Goal: Transaction & Acquisition: Purchase product/service

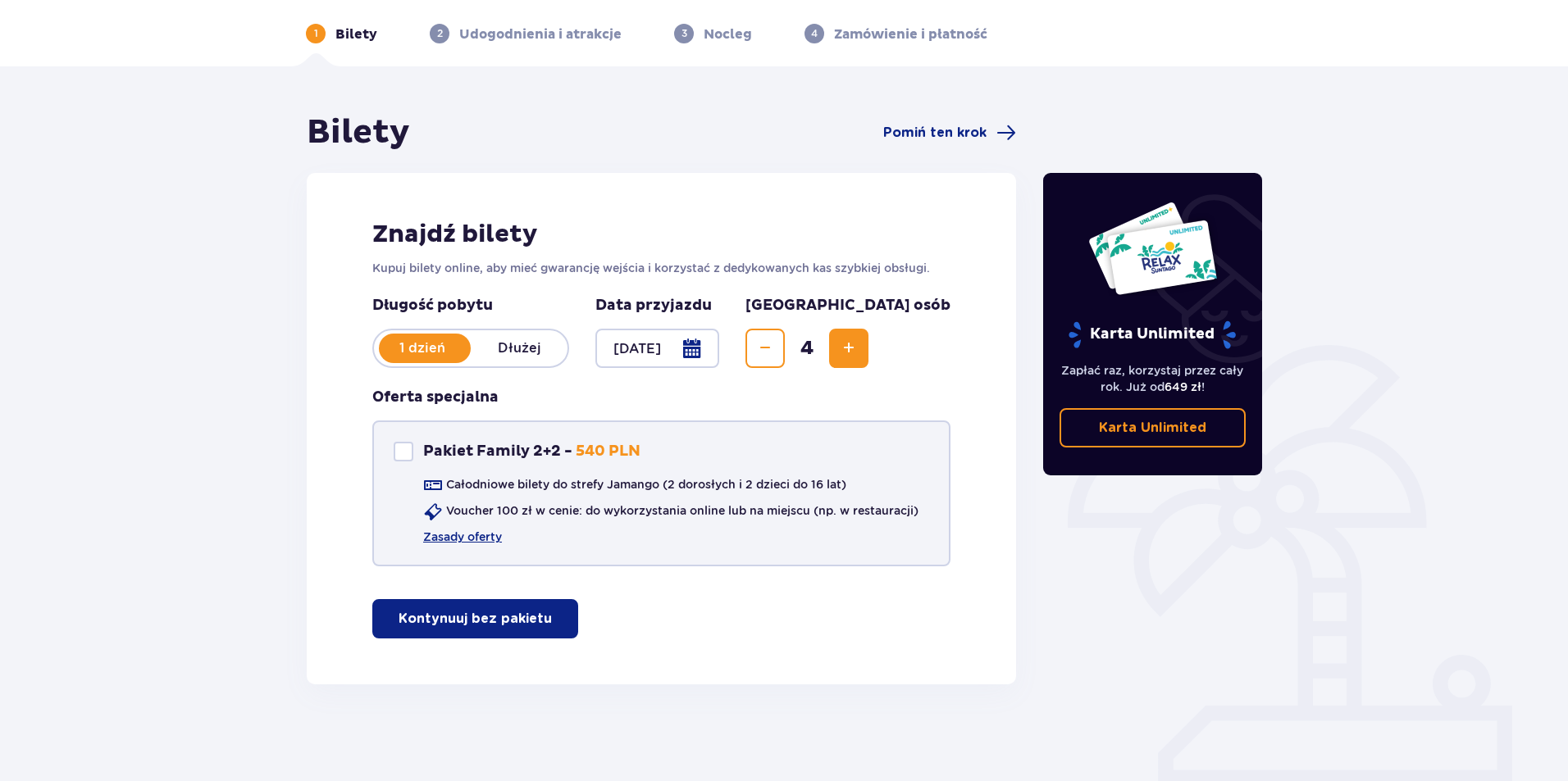
scroll to position [63, 0]
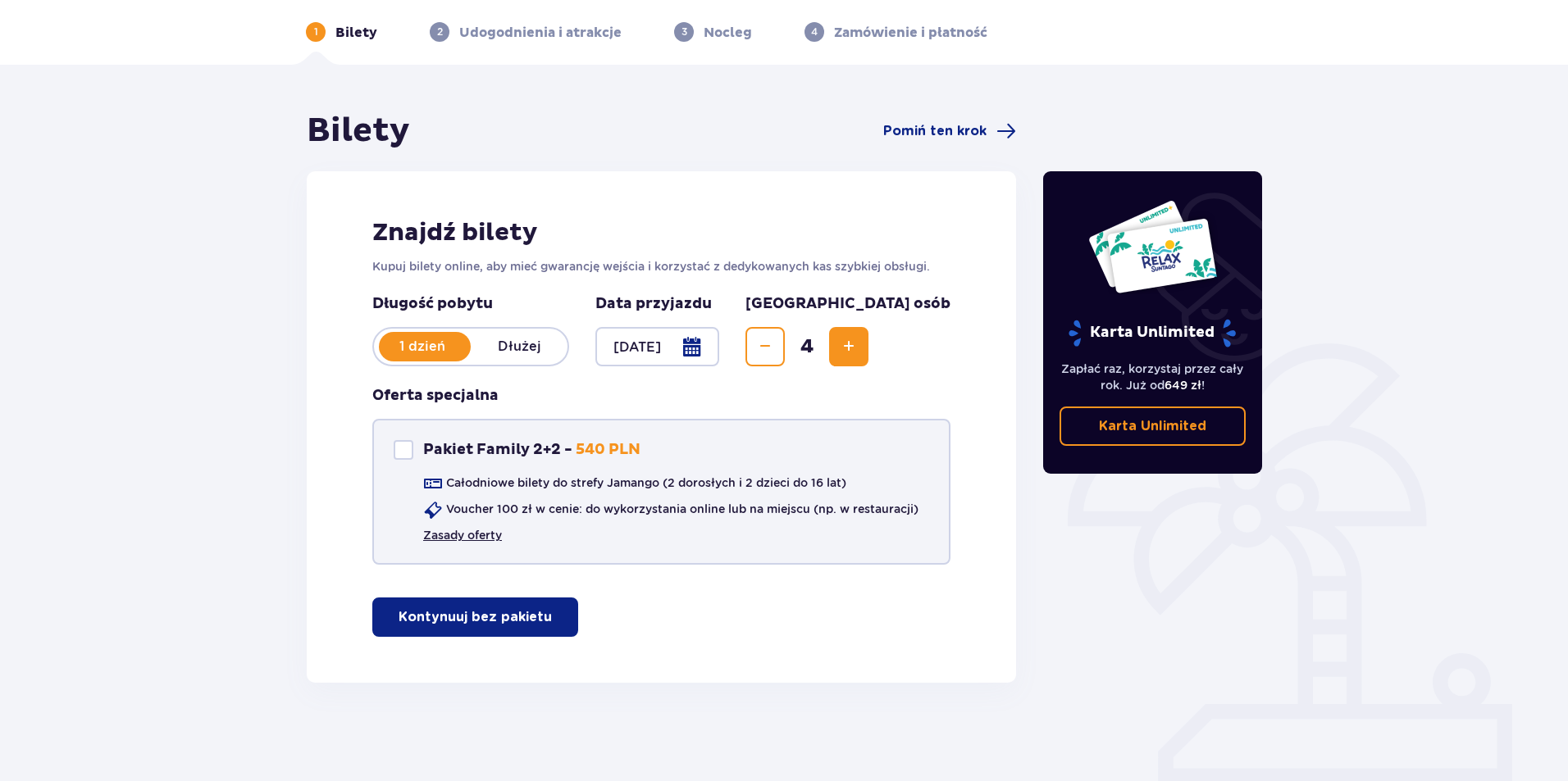
click at [457, 532] on link "Zasady oferty" at bounding box center [463, 535] width 79 height 17
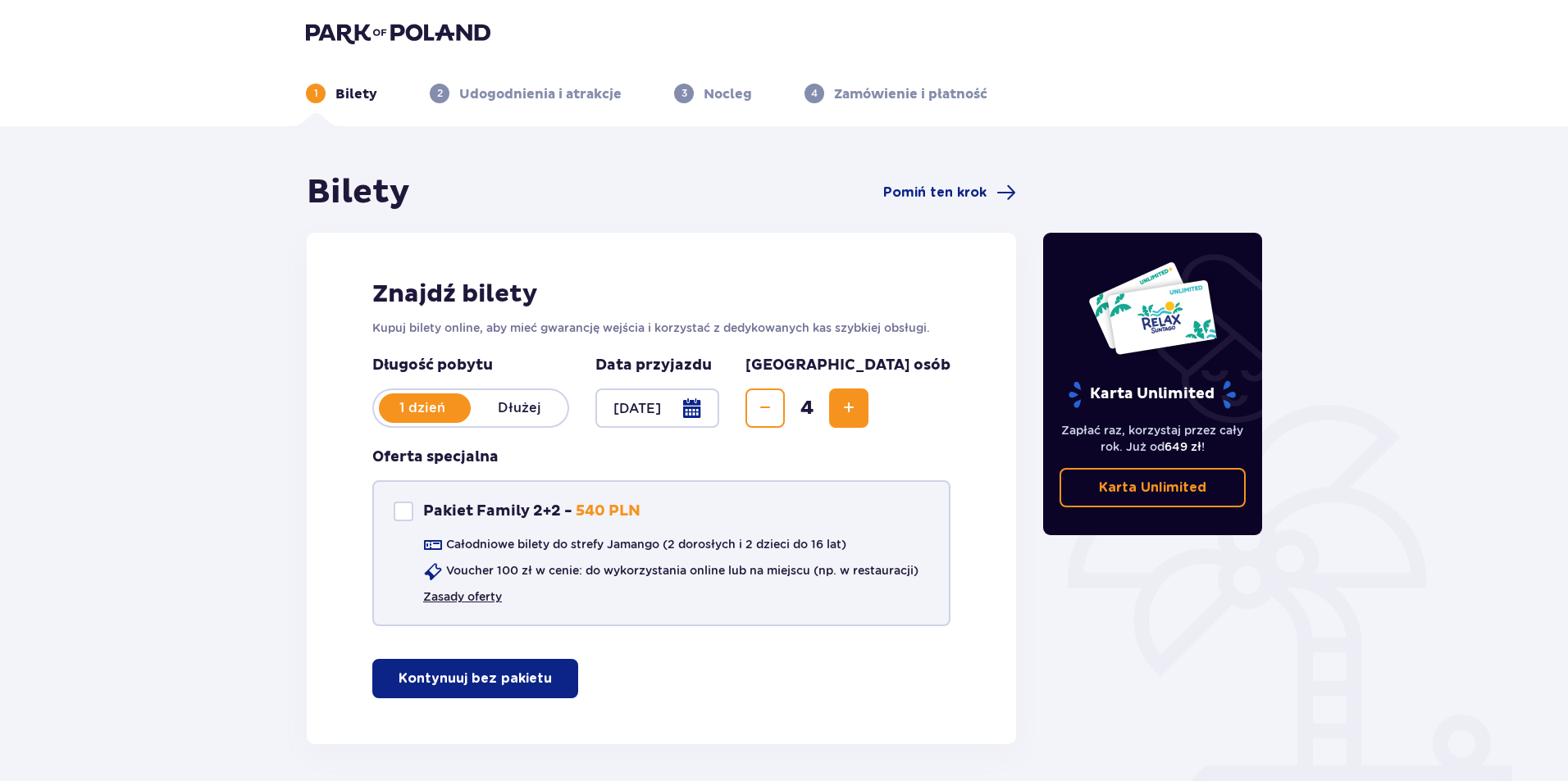
scroll to position [0, 0]
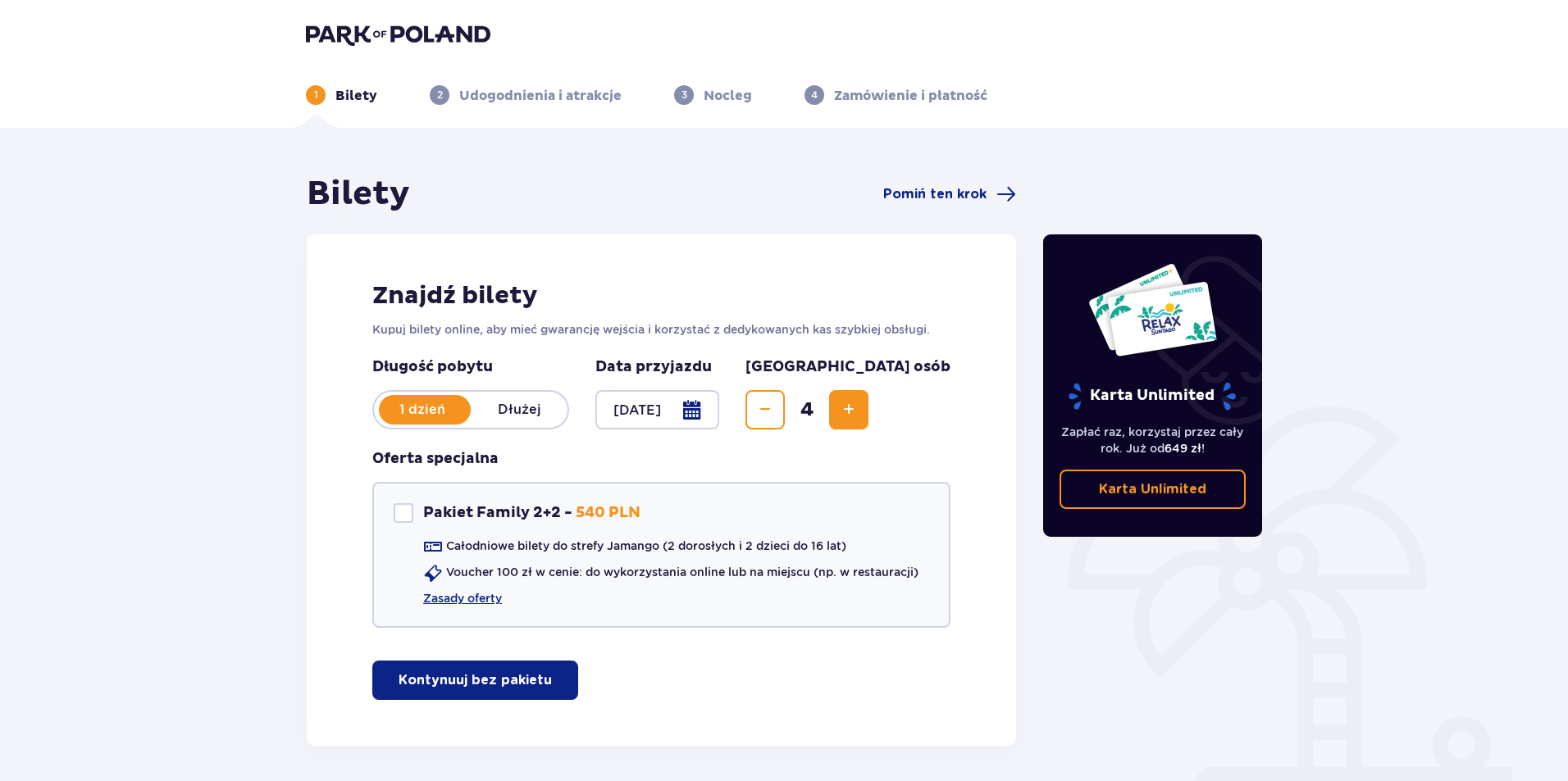
click at [487, 693] on button "Kontynuuj bez pakietu" at bounding box center [474, 680] width 206 height 39
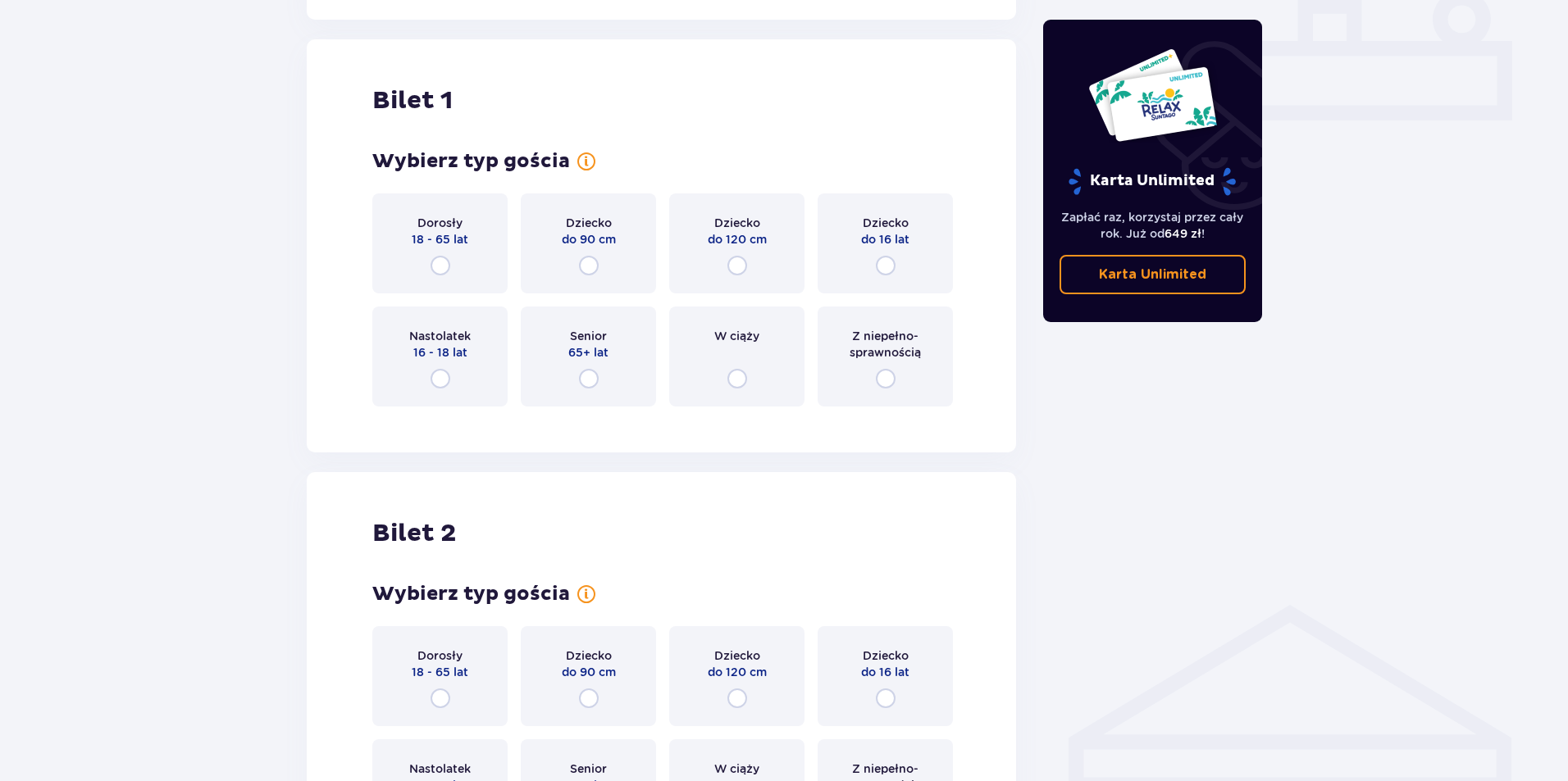
scroll to position [746, 0]
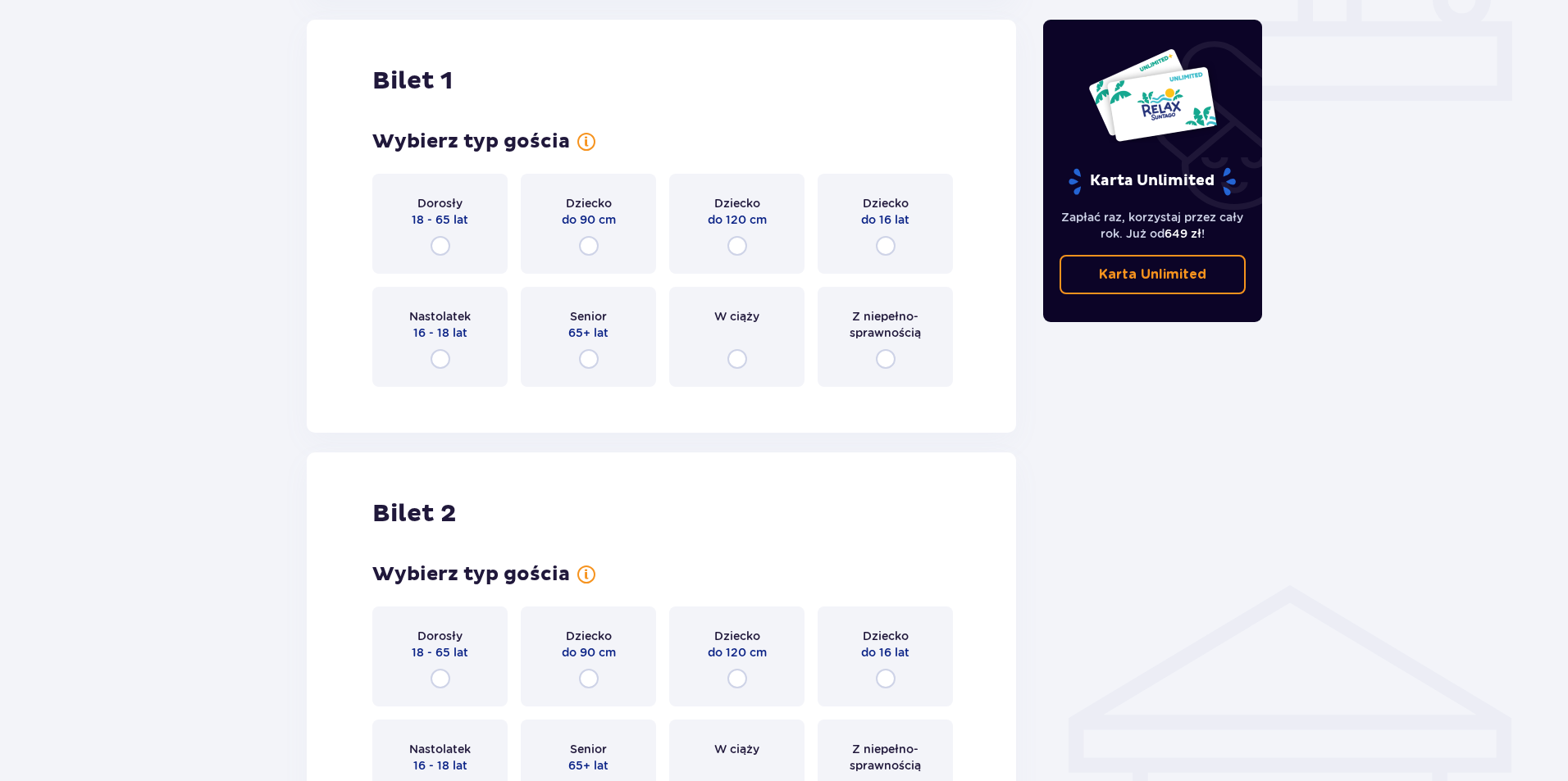
click at [438, 241] on input "radio" at bounding box center [440, 246] width 20 height 20
radio input "true"
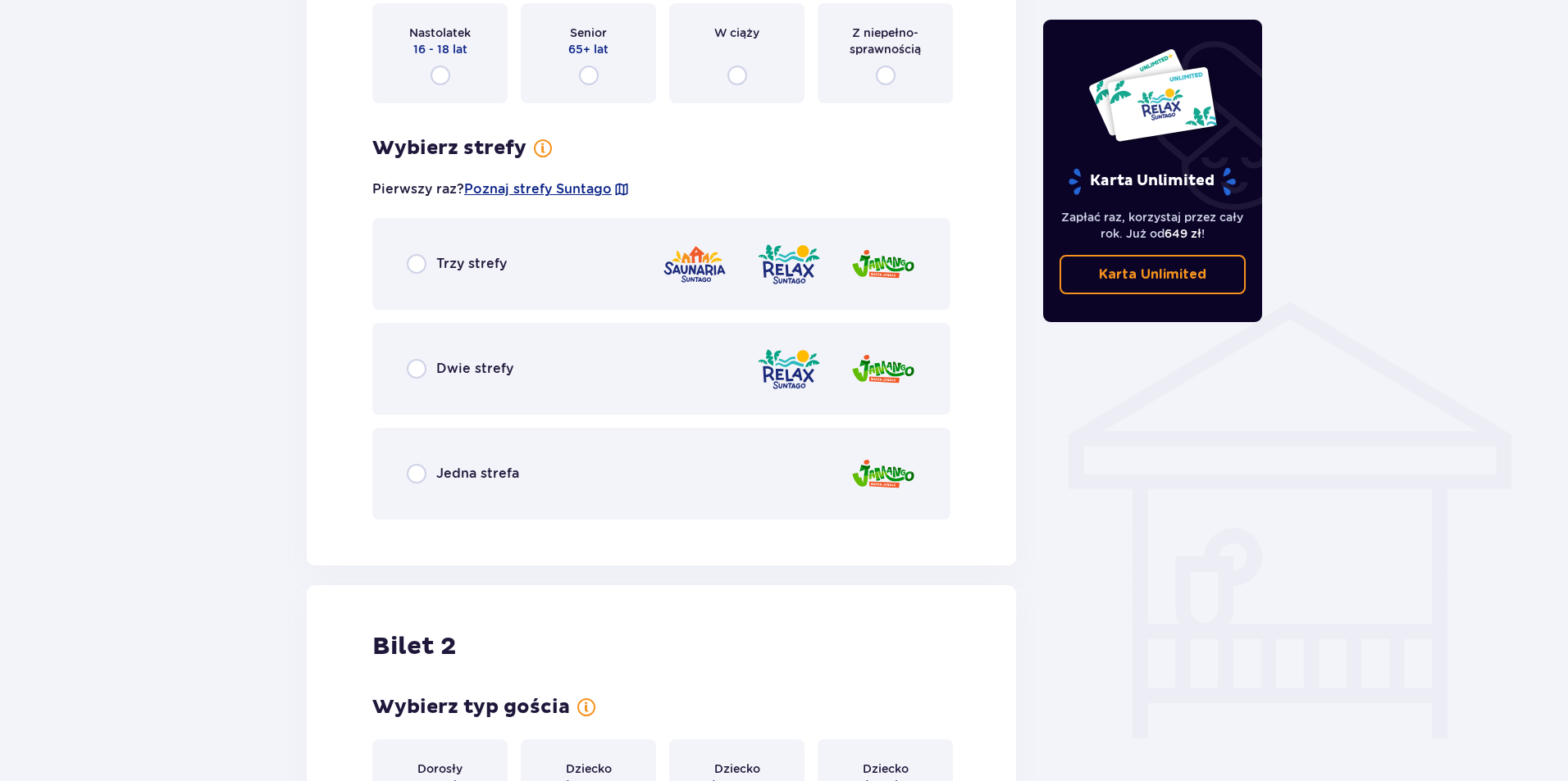
scroll to position [1064, 0]
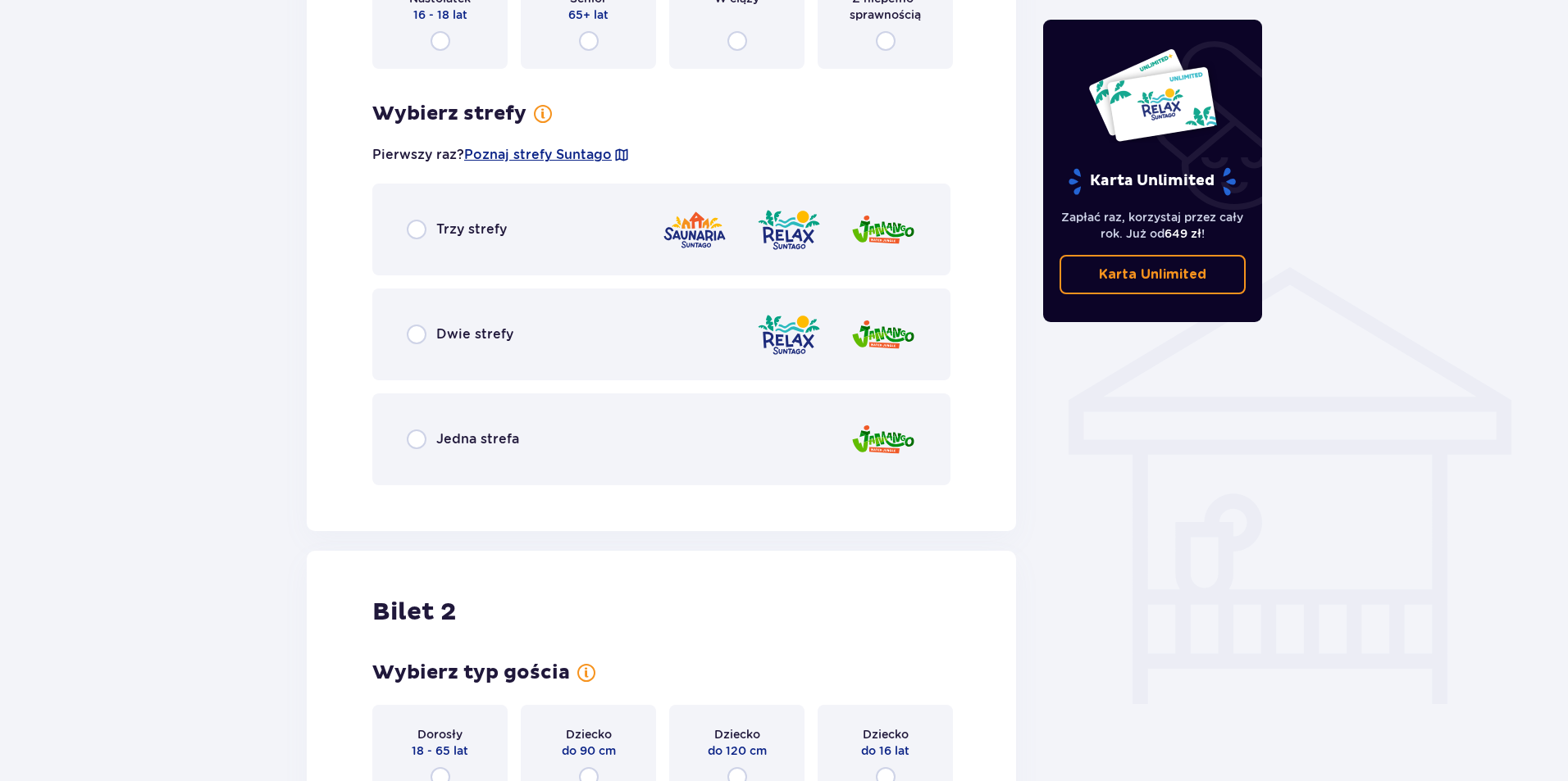
click at [488, 216] on div "Trzy strefy" at bounding box center [661, 229] width 578 height 92
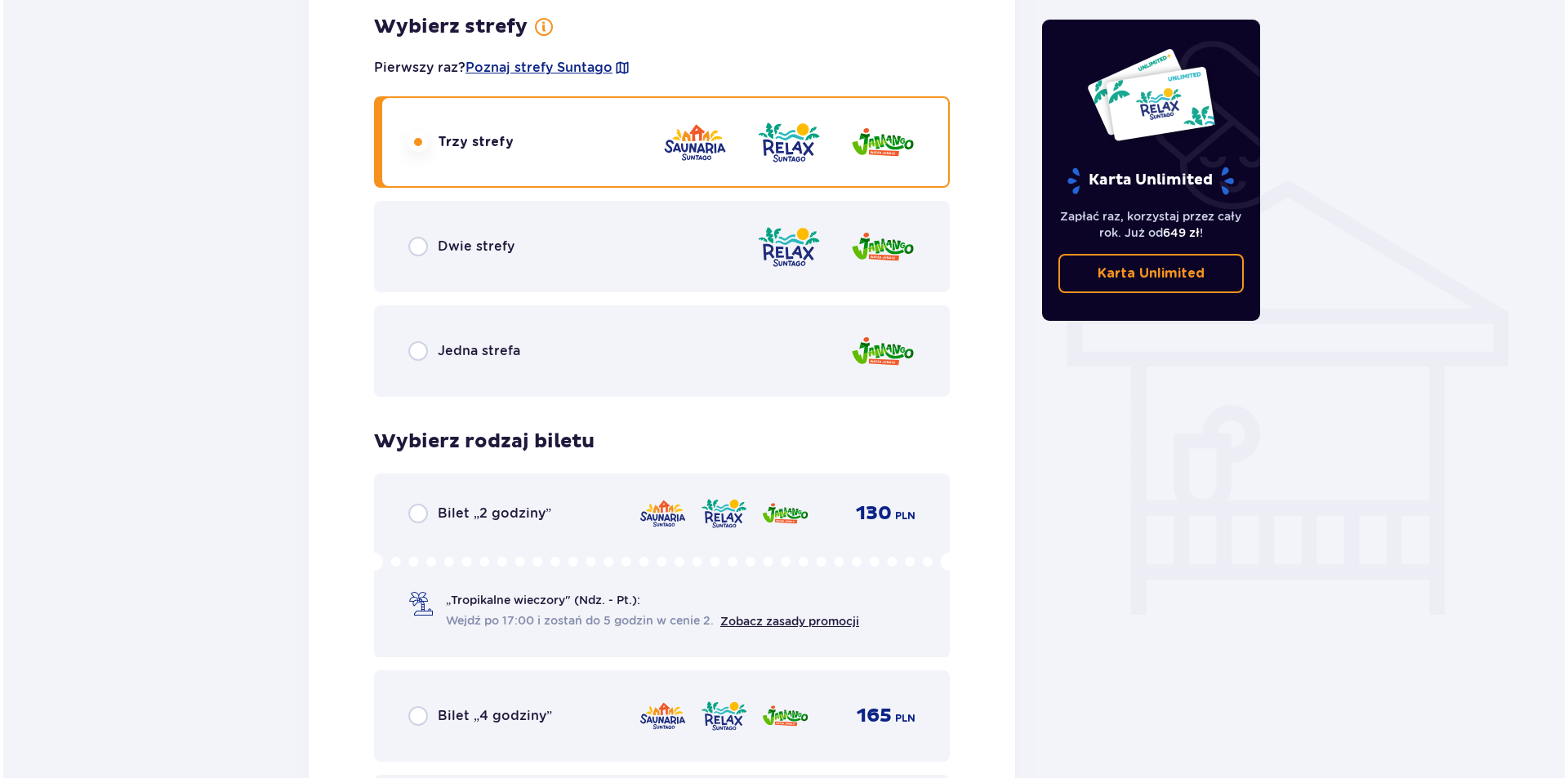
scroll to position [1148, 0]
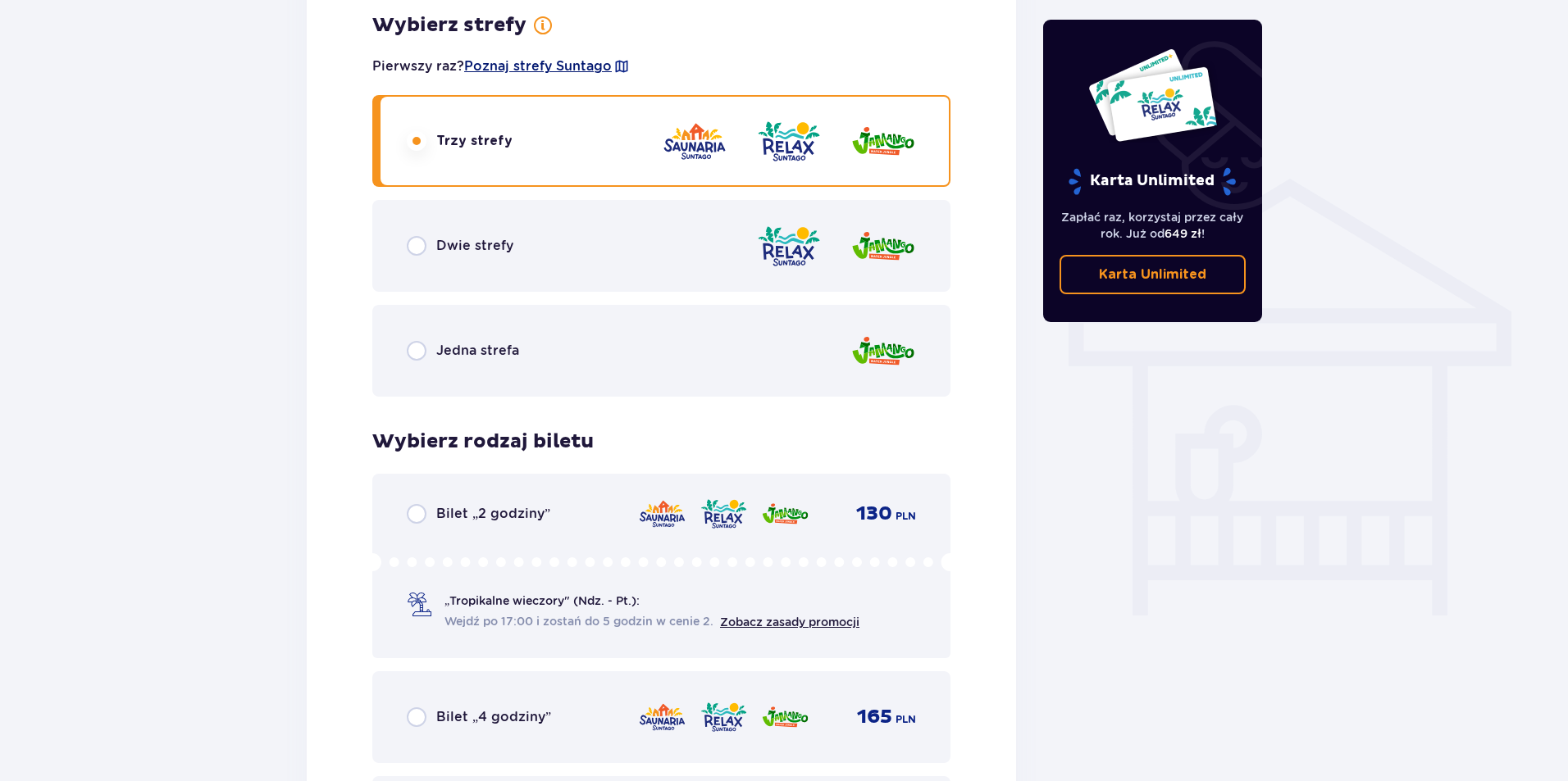
click at [568, 69] on span "Poznaj strefy Suntago" at bounding box center [538, 66] width 148 height 18
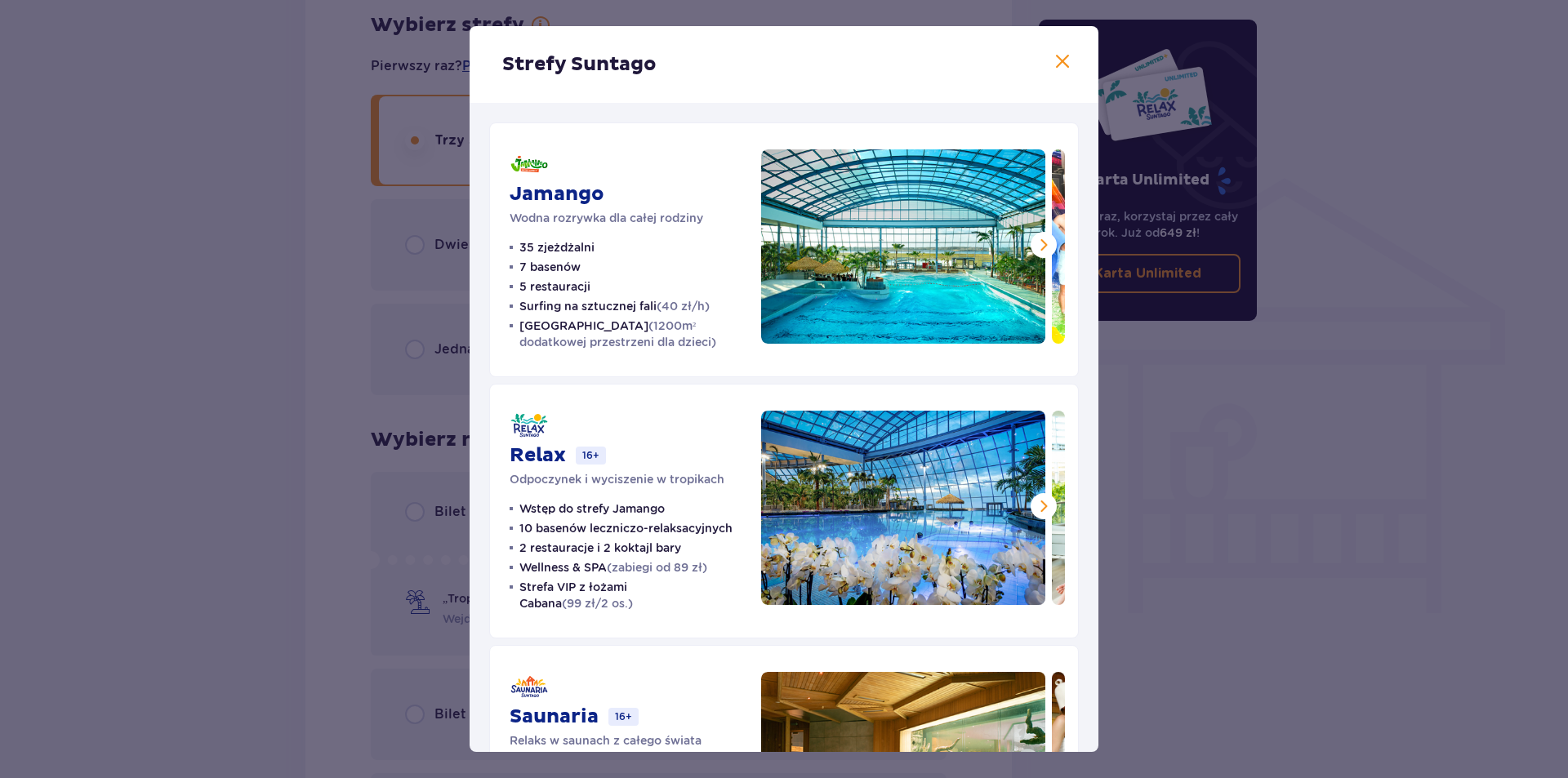
click at [1058, 68] on span at bounding box center [1063, 62] width 20 height 20
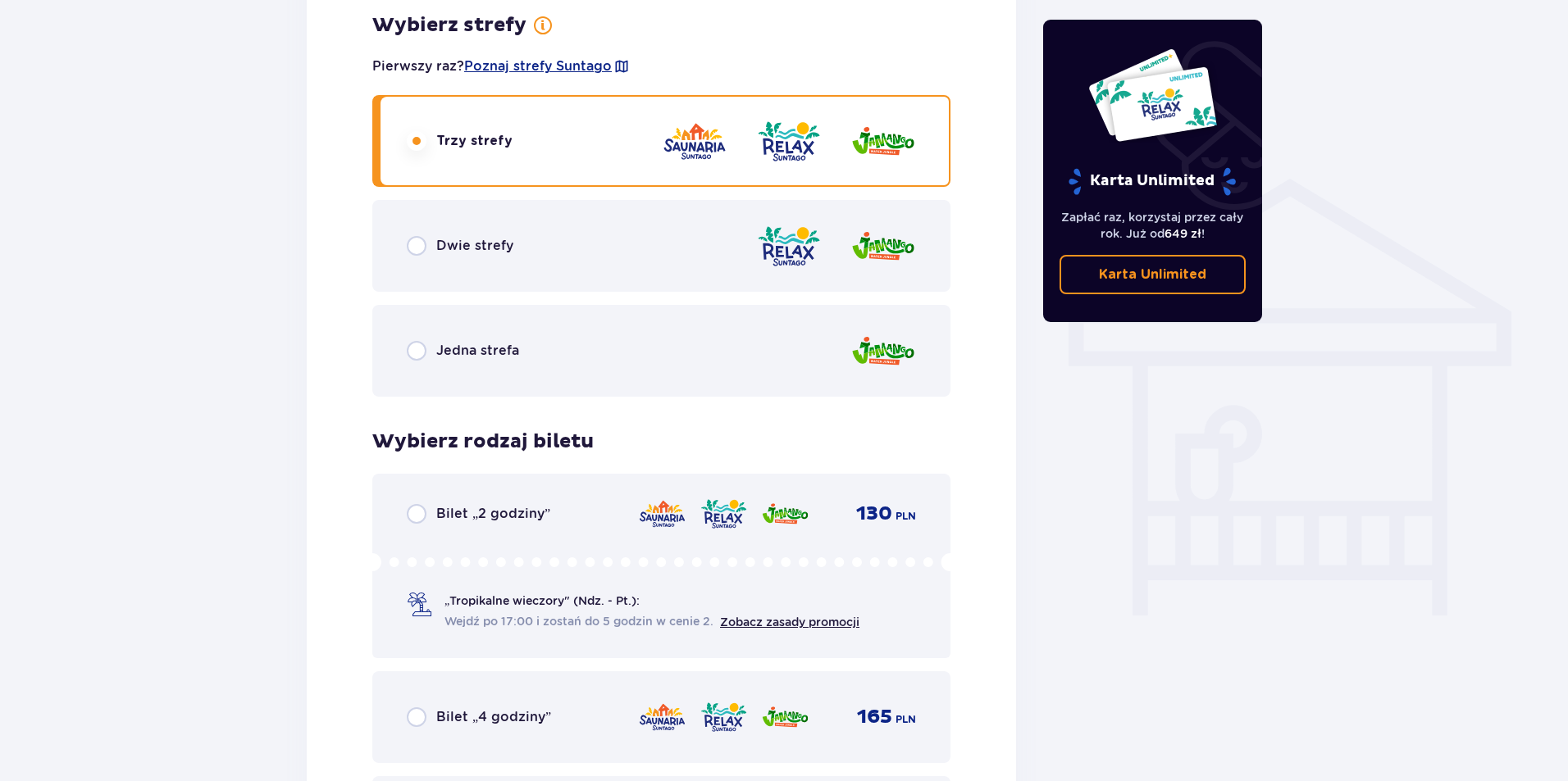
click at [565, 367] on div "Jedna strefa" at bounding box center [661, 350] width 578 height 92
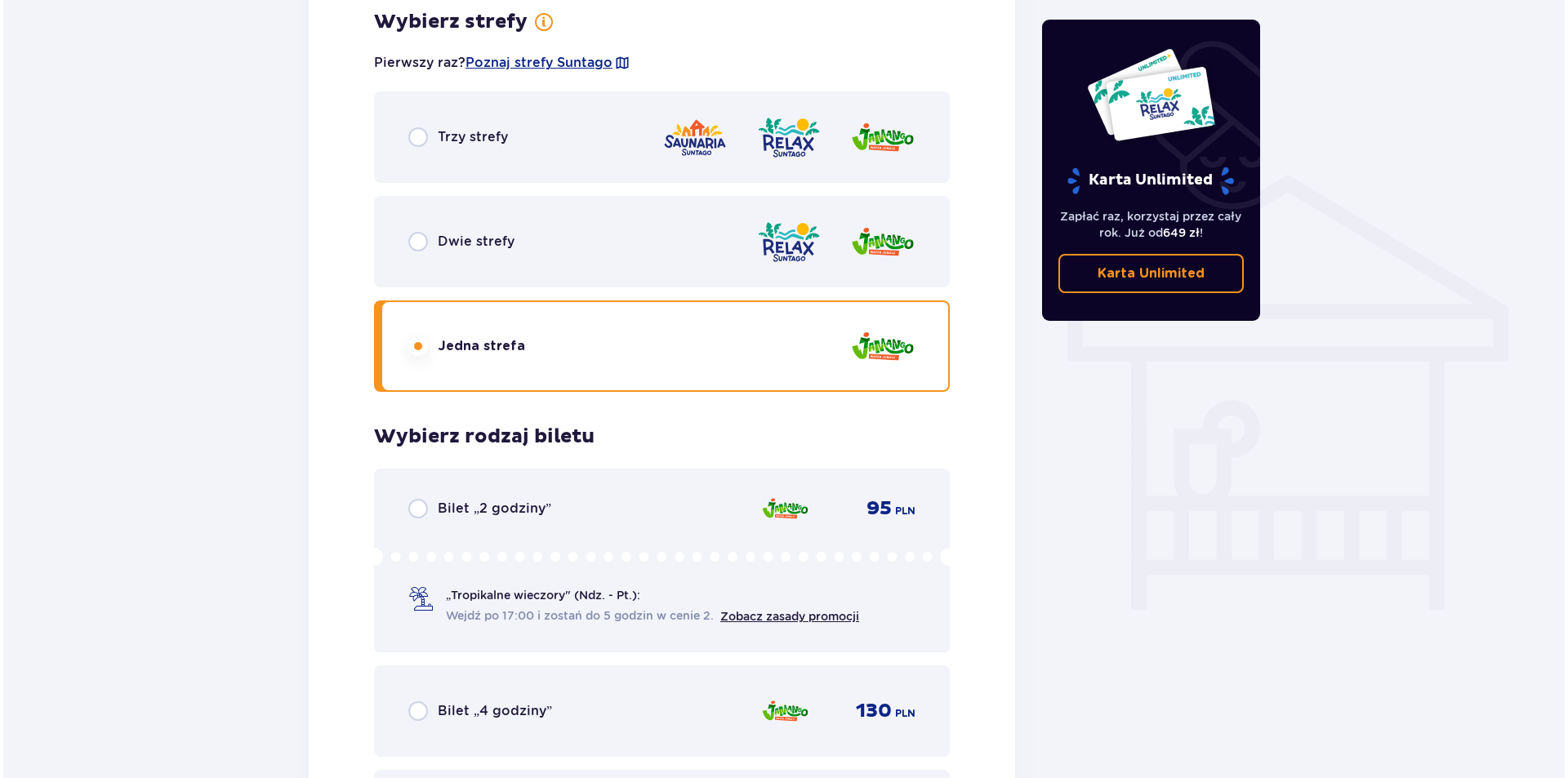
scroll to position [821, 0]
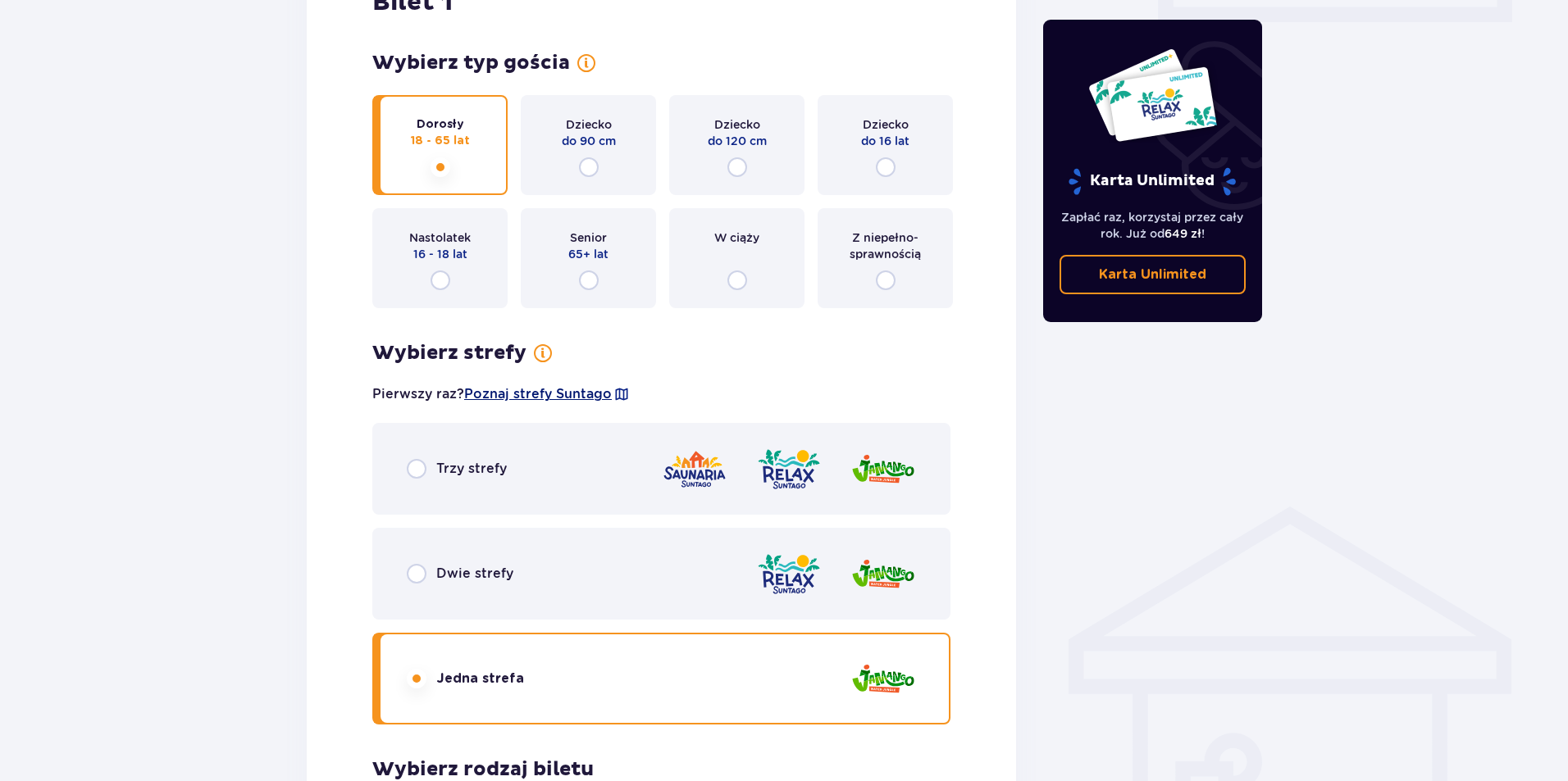
click at [579, 392] on span "Poznaj strefy Suntago" at bounding box center [538, 394] width 148 height 18
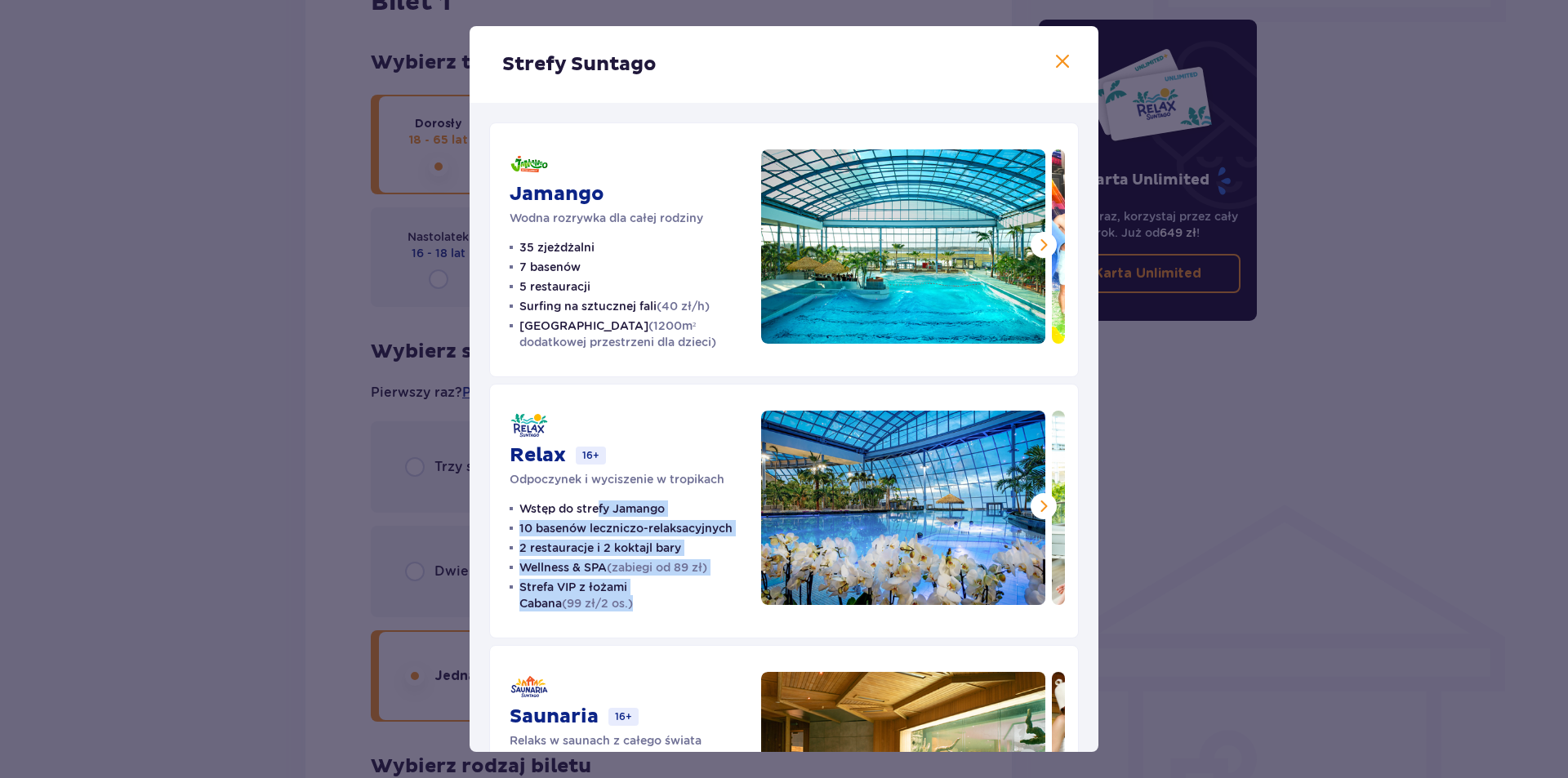
drag, startPoint x: 601, startPoint y: 507, endPoint x: 681, endPoint y: 608, distance: 128.8
click at [681, 608] on ul "Wstęp do strefy Jamango 10 basenów leczniczo-relaksacyjnych 2 restauracje i 2 k…" at bounding box center [626, 556] width 232 height 111
click at [684, 620] on div "Relax 16+ Odpoczynek i wyciszenie w tropikach Wstęp do strefy Jamango 10 basenó…" at bounding box center [784, 511] width 589 height 254
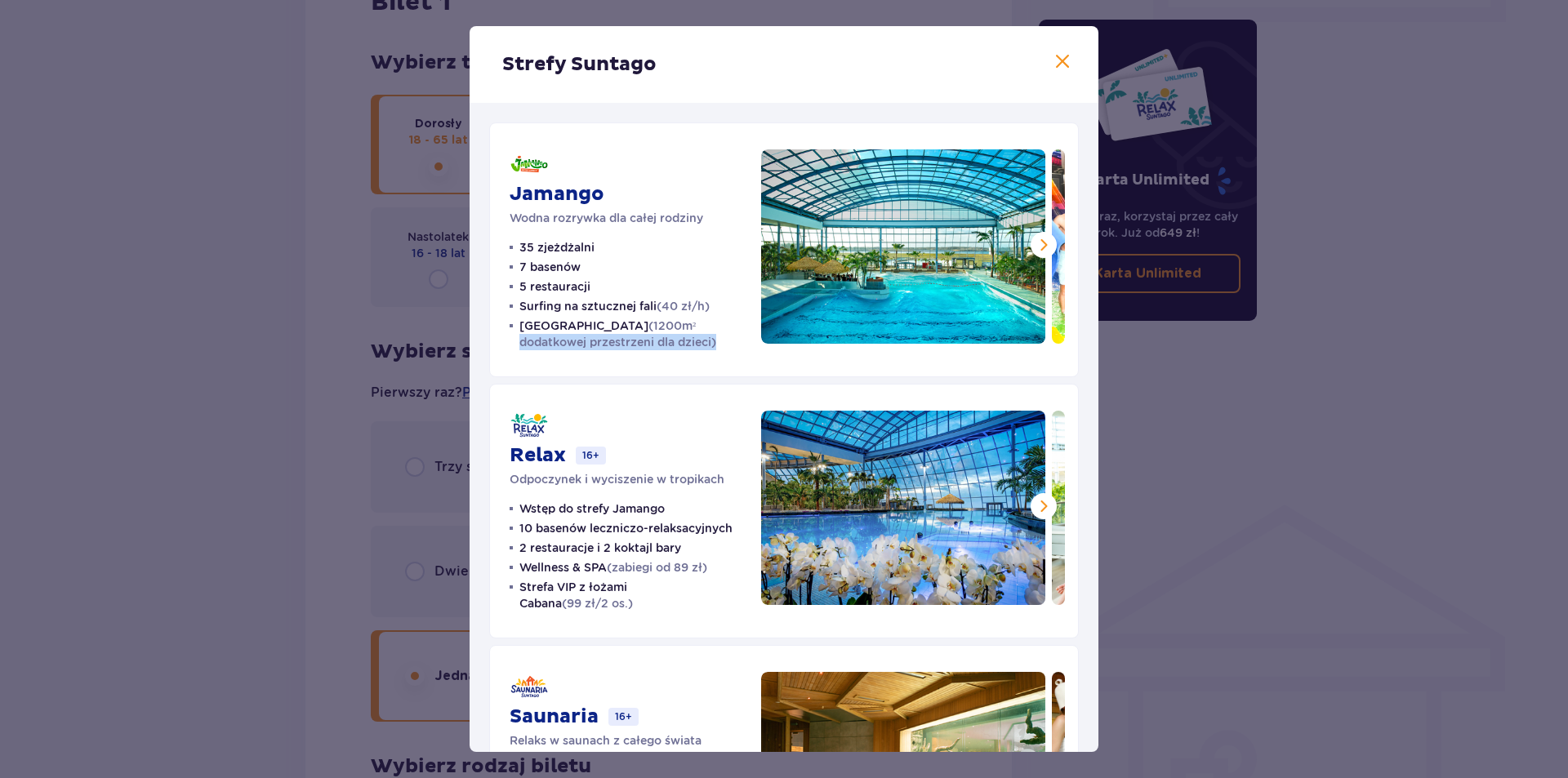
drag, startPoint x: 670, startPoint y: 328, endPoint x: 676, endPoint y: 373, distance: 45.4
click at [676, 373] on div "Jamango Wodna rozrywka dla całej rodziny 35 zjeżdżalni 7 basenów 5 restauracji …" at bounding box center [784, 250] width 589 height 254
click at [681, 370] on div "Jamango Wodna rozrywka dla całej rodziny 35 zjeżdżalni 7 basenów 5 restauracji …" at bounding box center [784, 250] width 589 height 254
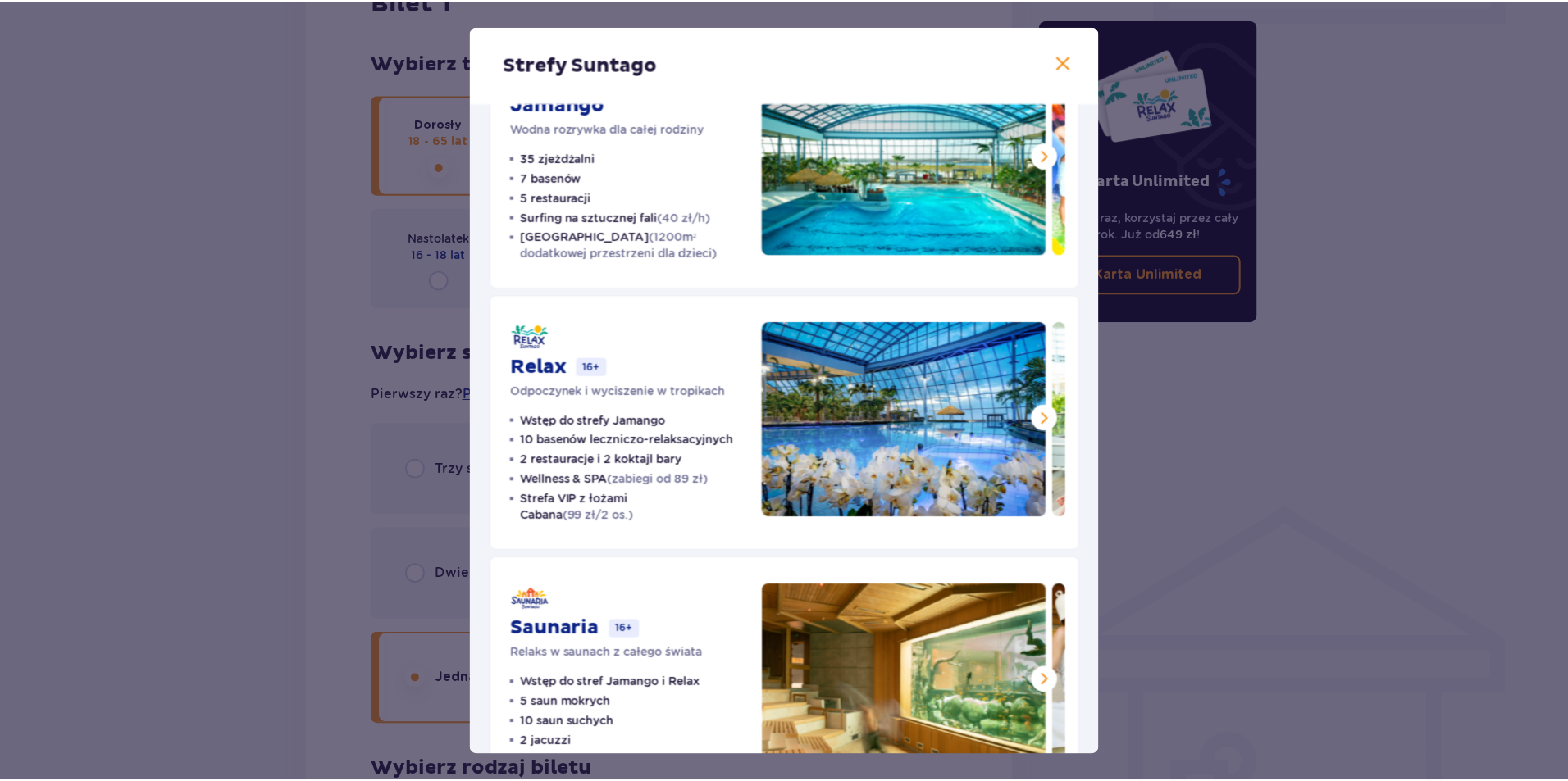
scroll to position [162, 0]
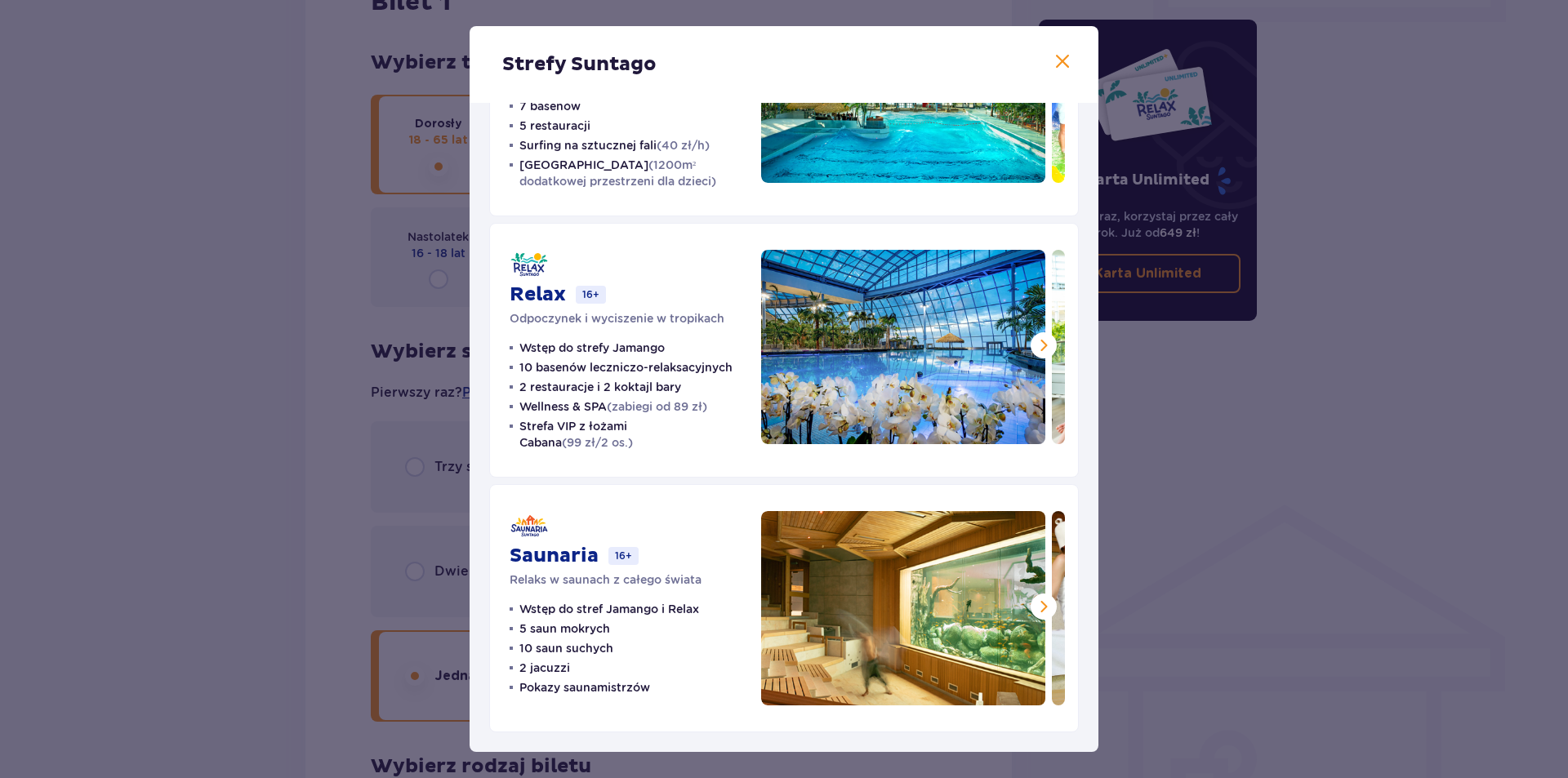
click at [1261, 496] on div "Strefy Suntago Jamango Wodna rozrywka dla całej rodziny 35 zjeżdżalni 7 basenów…" at bounding box center [784, 389] width 1568 height 778
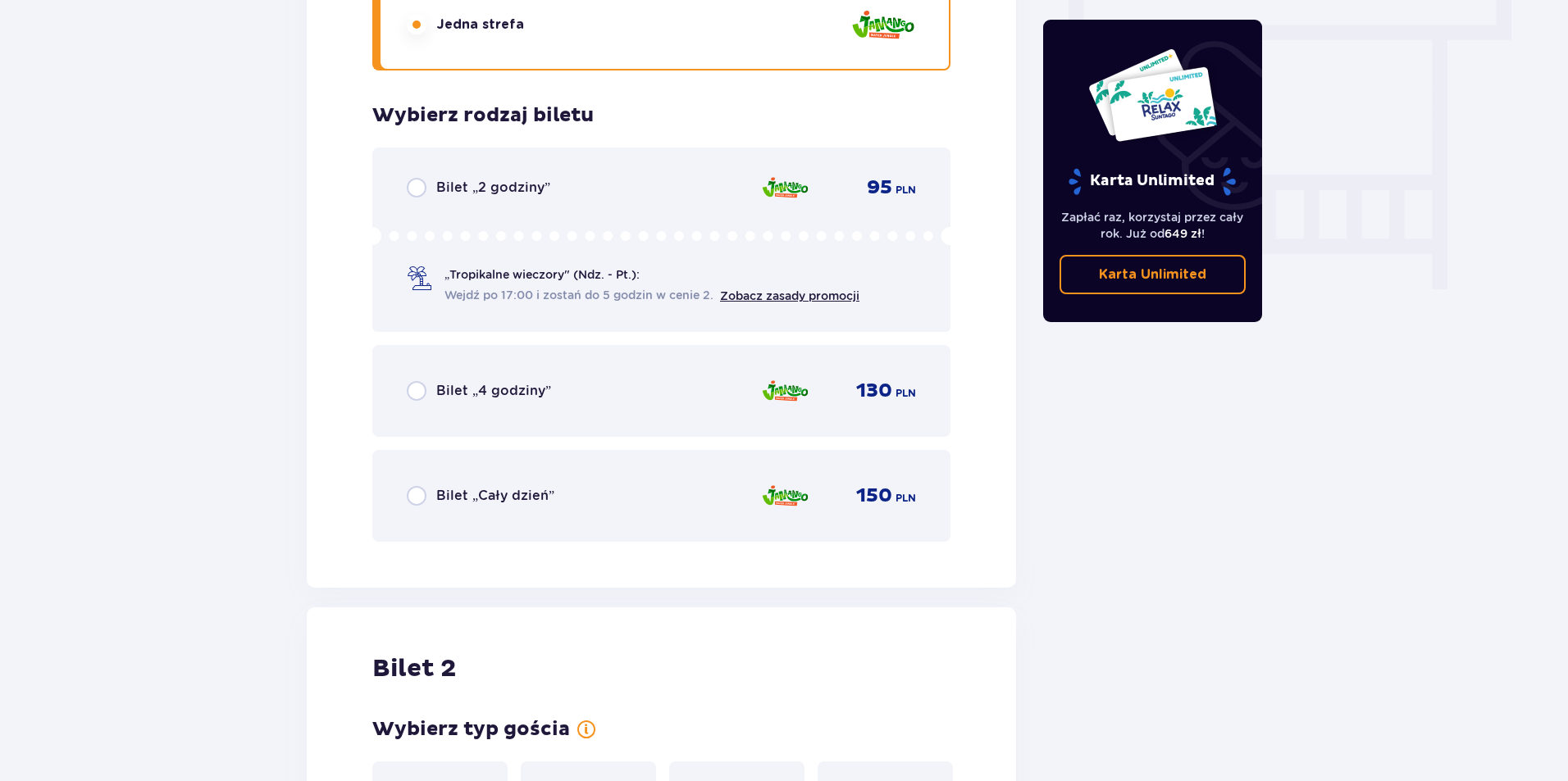
scroll to position [1480, 0]
click at [669, 491] on div "Bilet „Cały dzień” 150 PLN" at bounding box center [661, 494] width 509 height 35
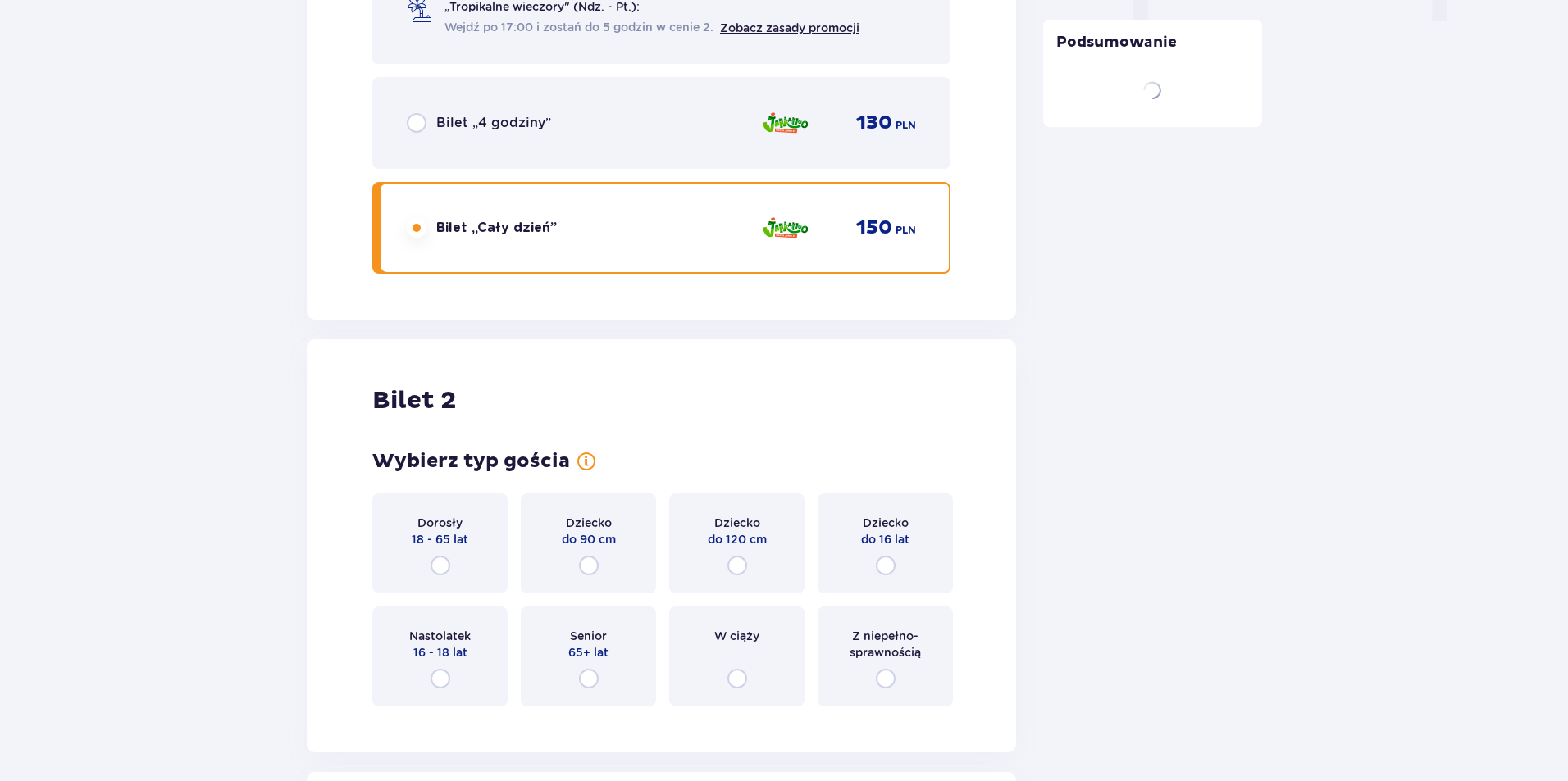
scroll to position [2067, 0]
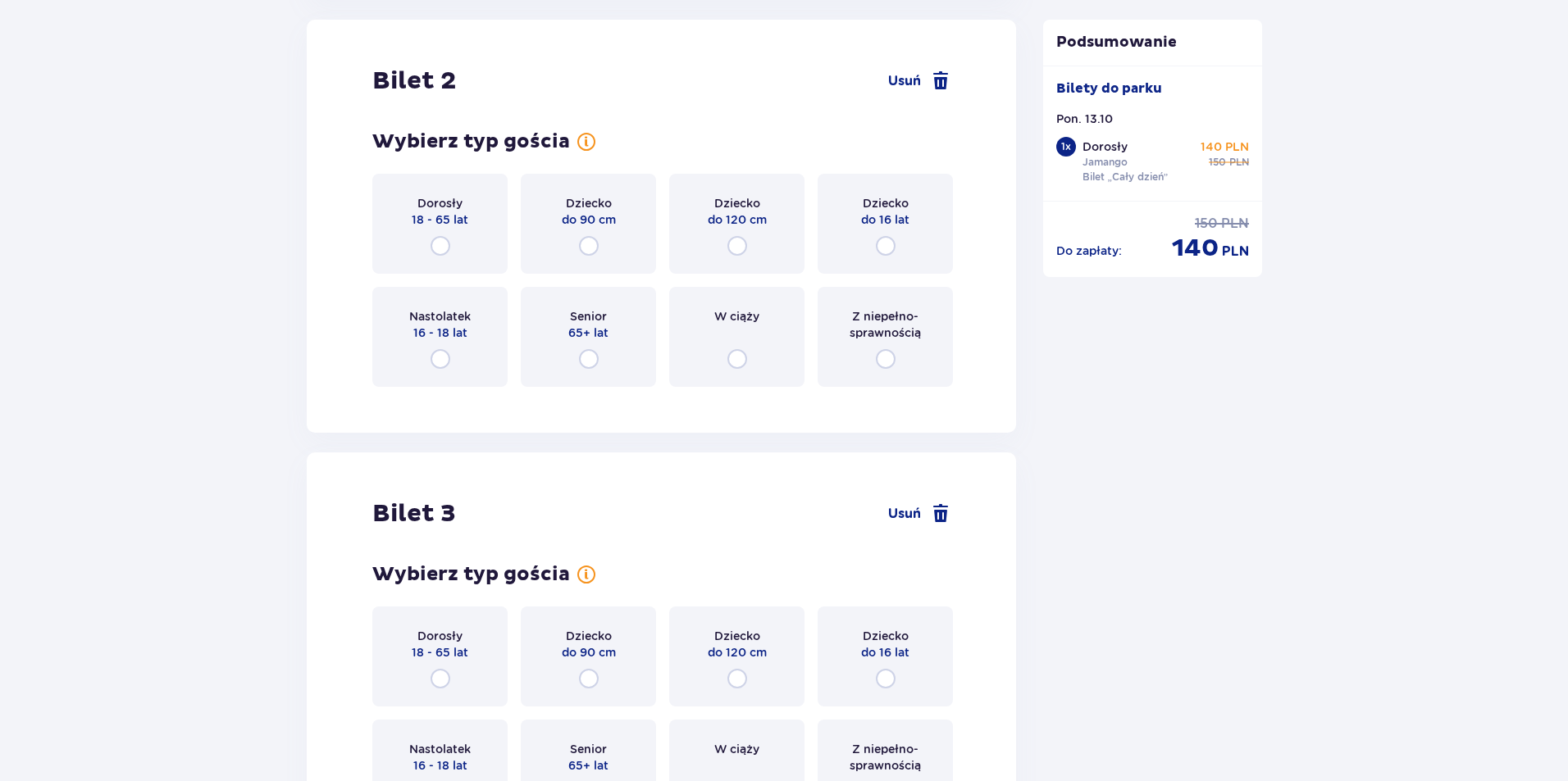
click at [462, 214] on span "18 - 65 lat" at bounding box center [439, 219] width 56 height 17
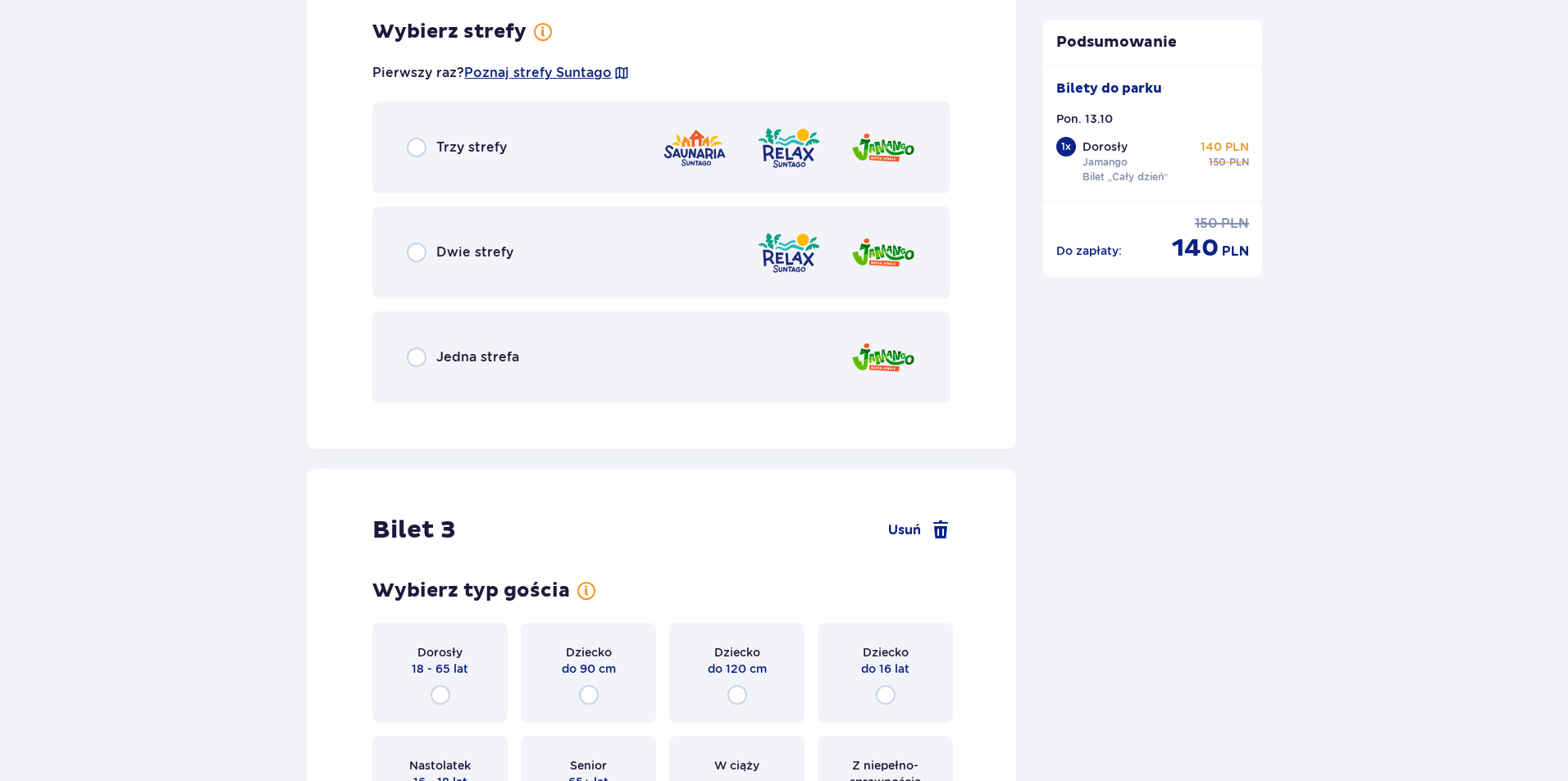
click at [520, 346] on div "Jedna strefa" at bounding box center [661, 357] width 578 height 92
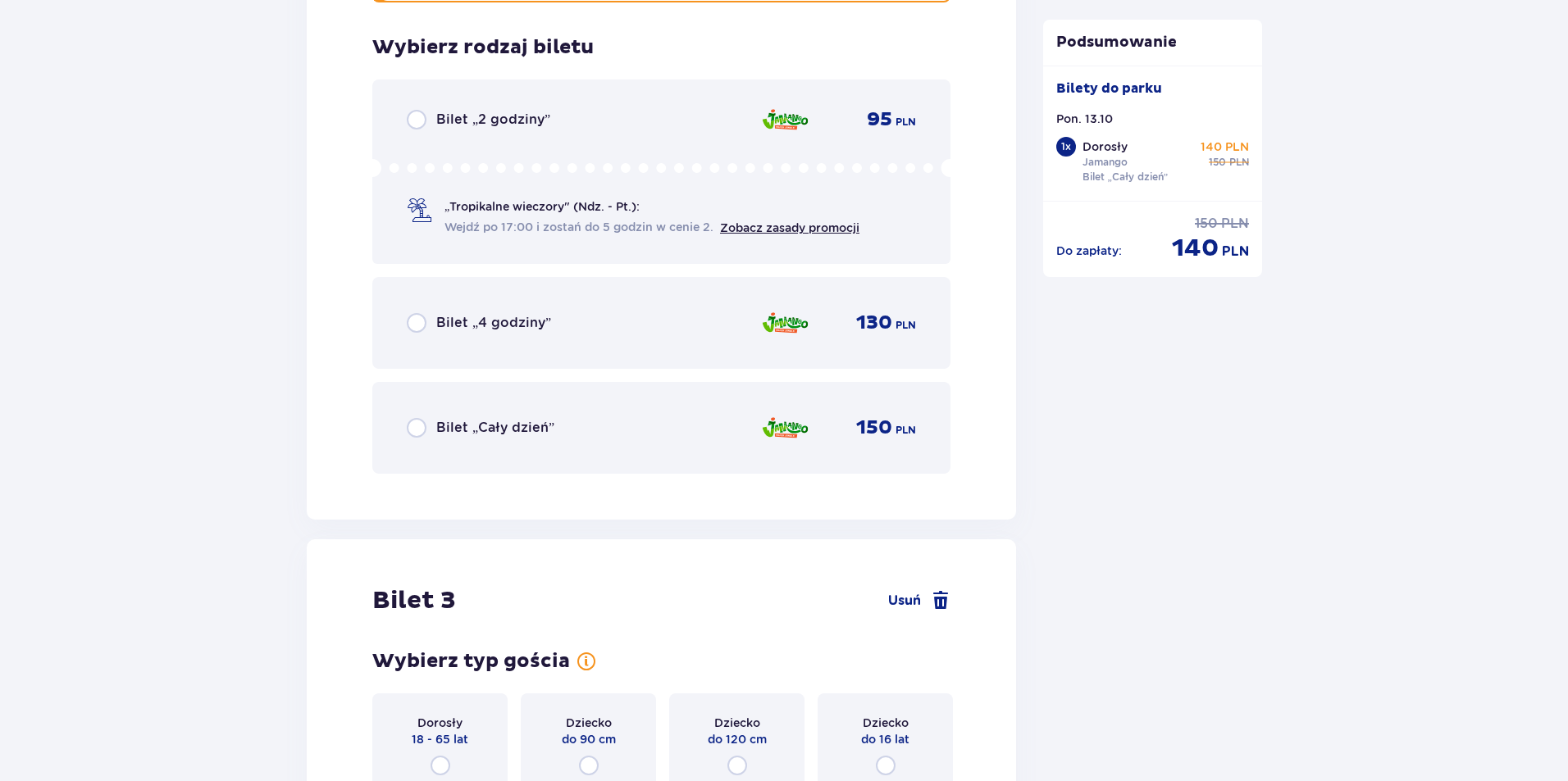
scroll to position [2883, 0]
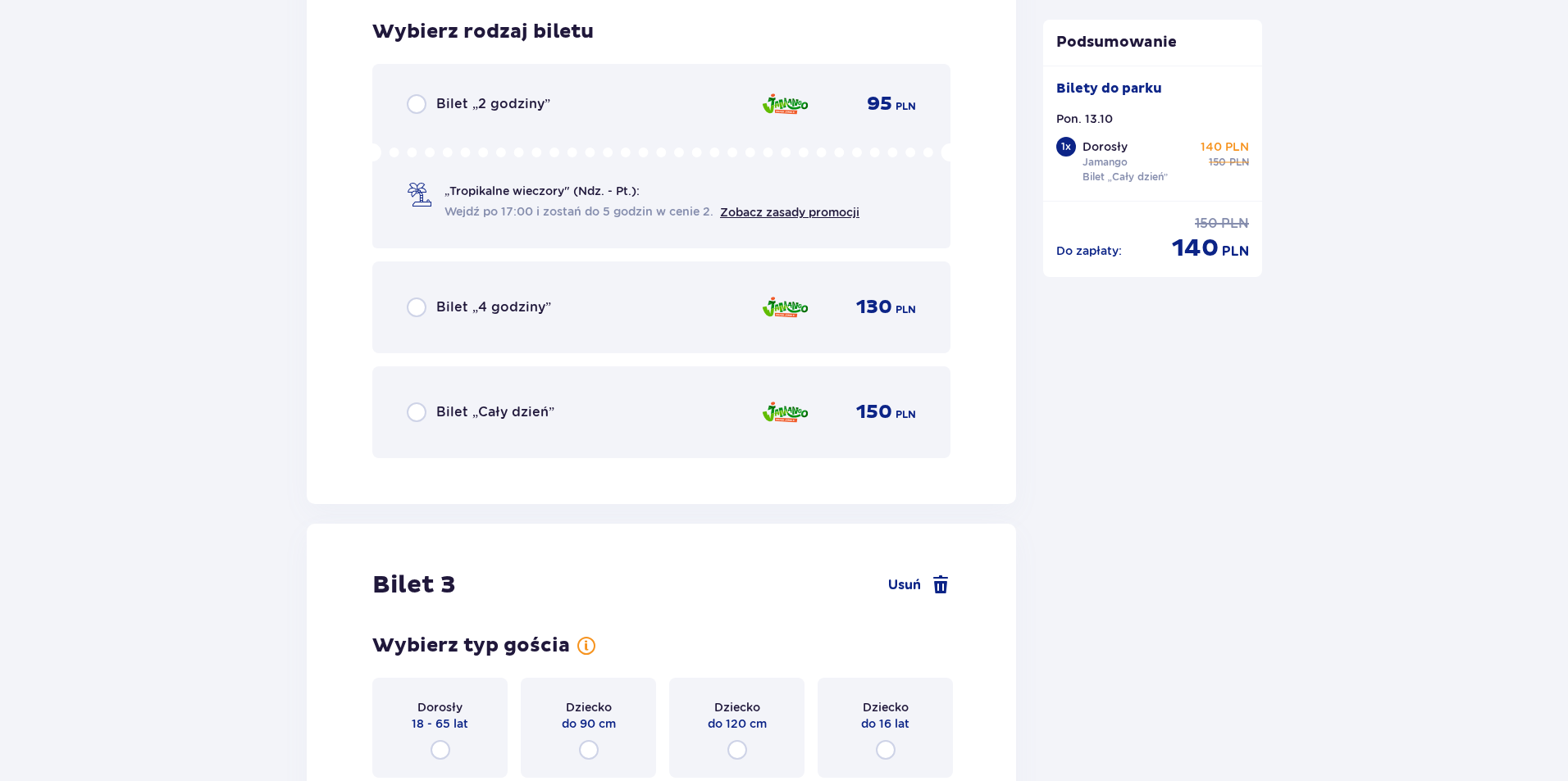
click at [566, 408] on div "Bilet „Cały dzień” 150 PLN" at bounding box center [661, 412] width 509 height 35
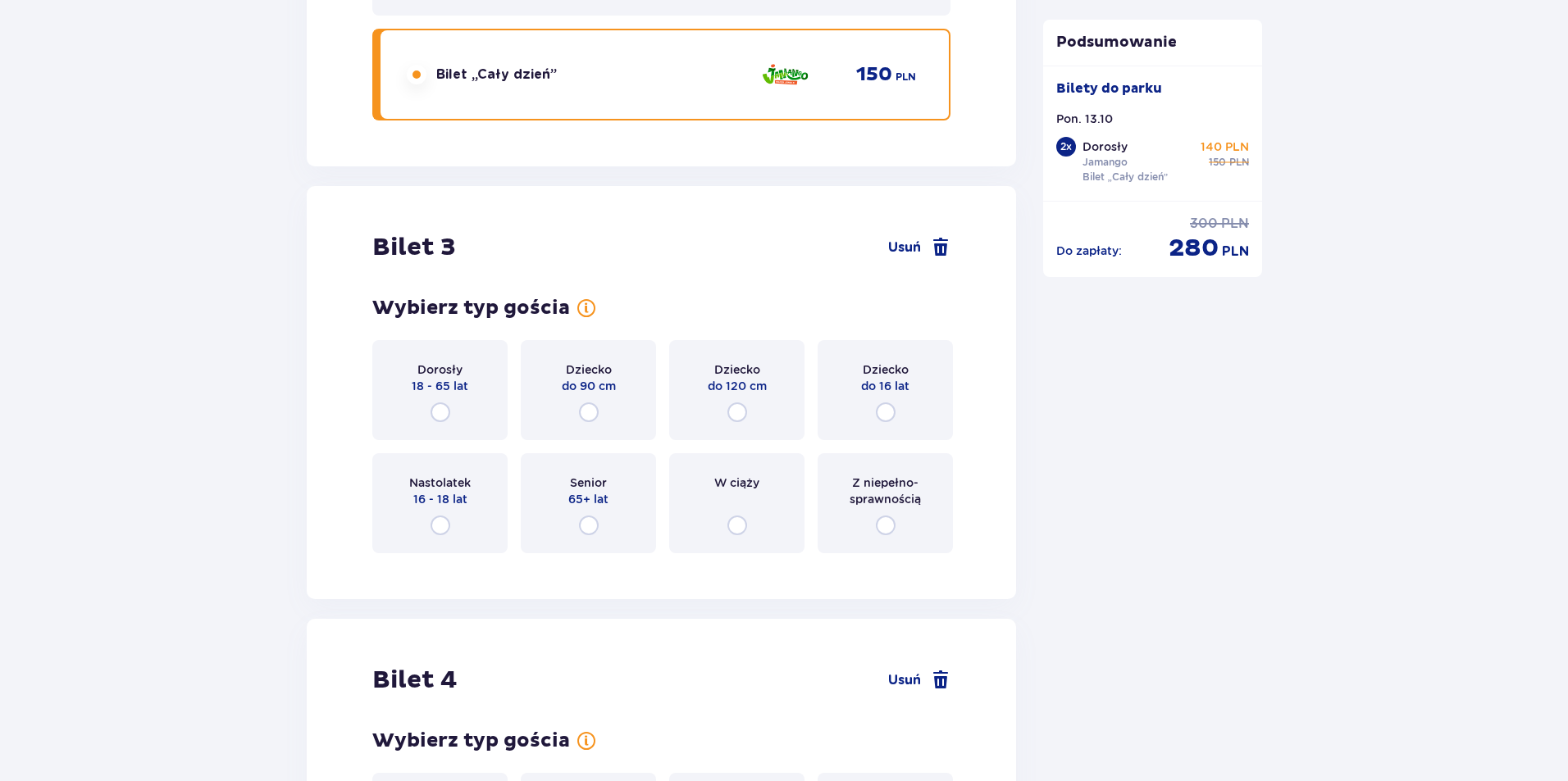
scroll to position [3224, 0]
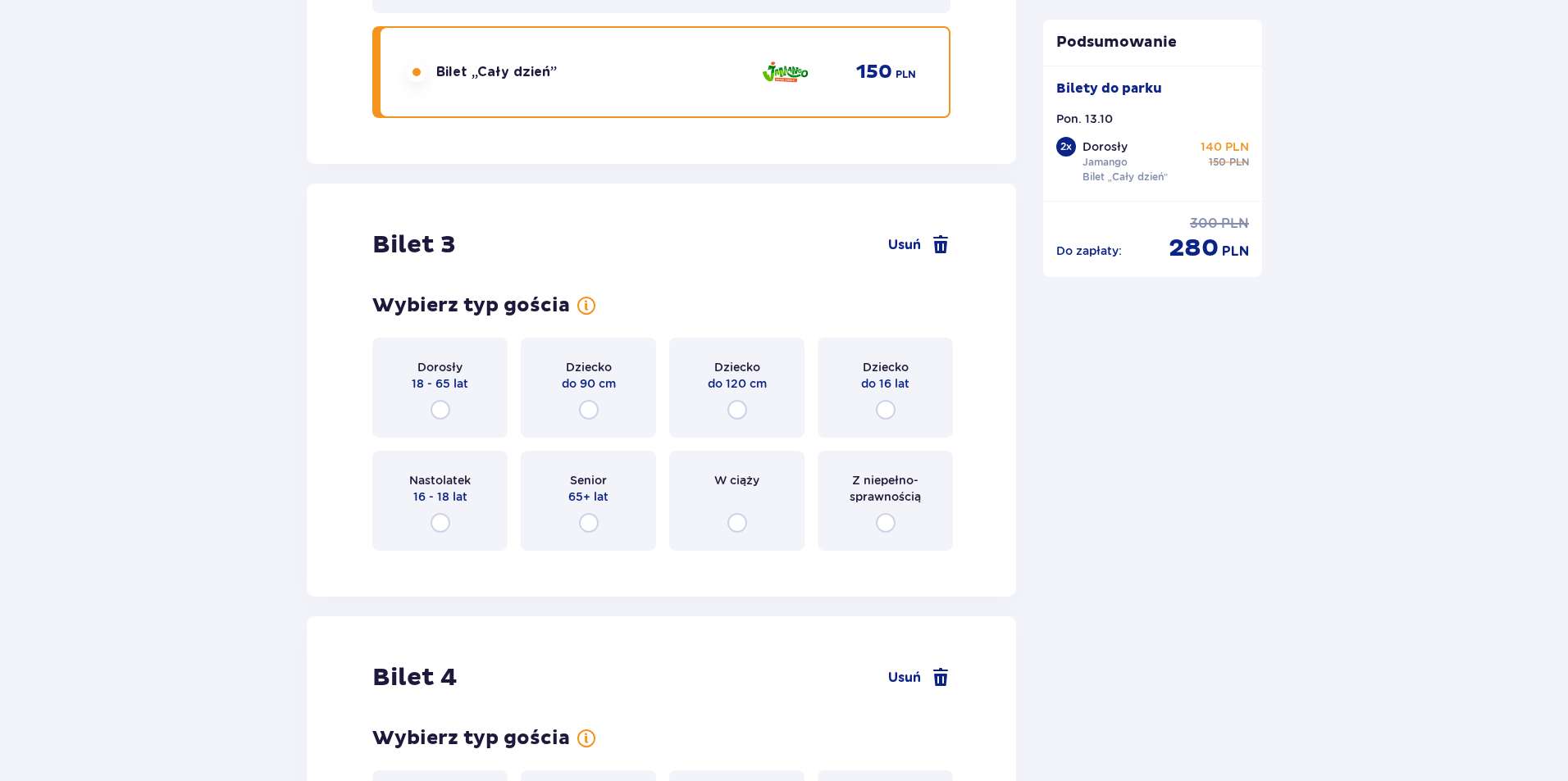
click at [886, 388] on span "do 16 lat" at bounding box center [885, 384] width 48 height 17
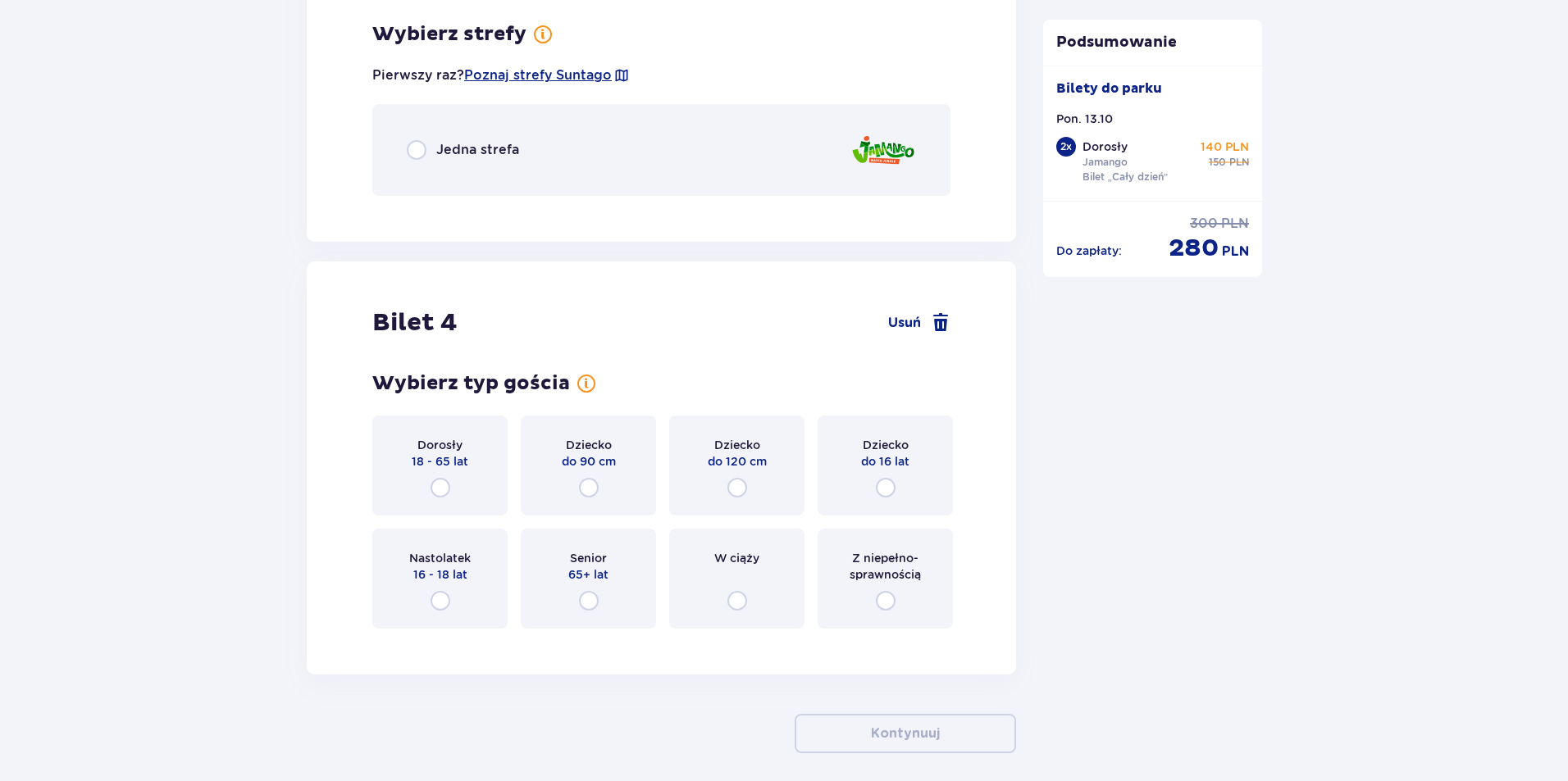
scroll to position [3788, 0]
click at [693, 131] on div "Jedna strefa" at bounding box center [661, 147] width 578 height 92
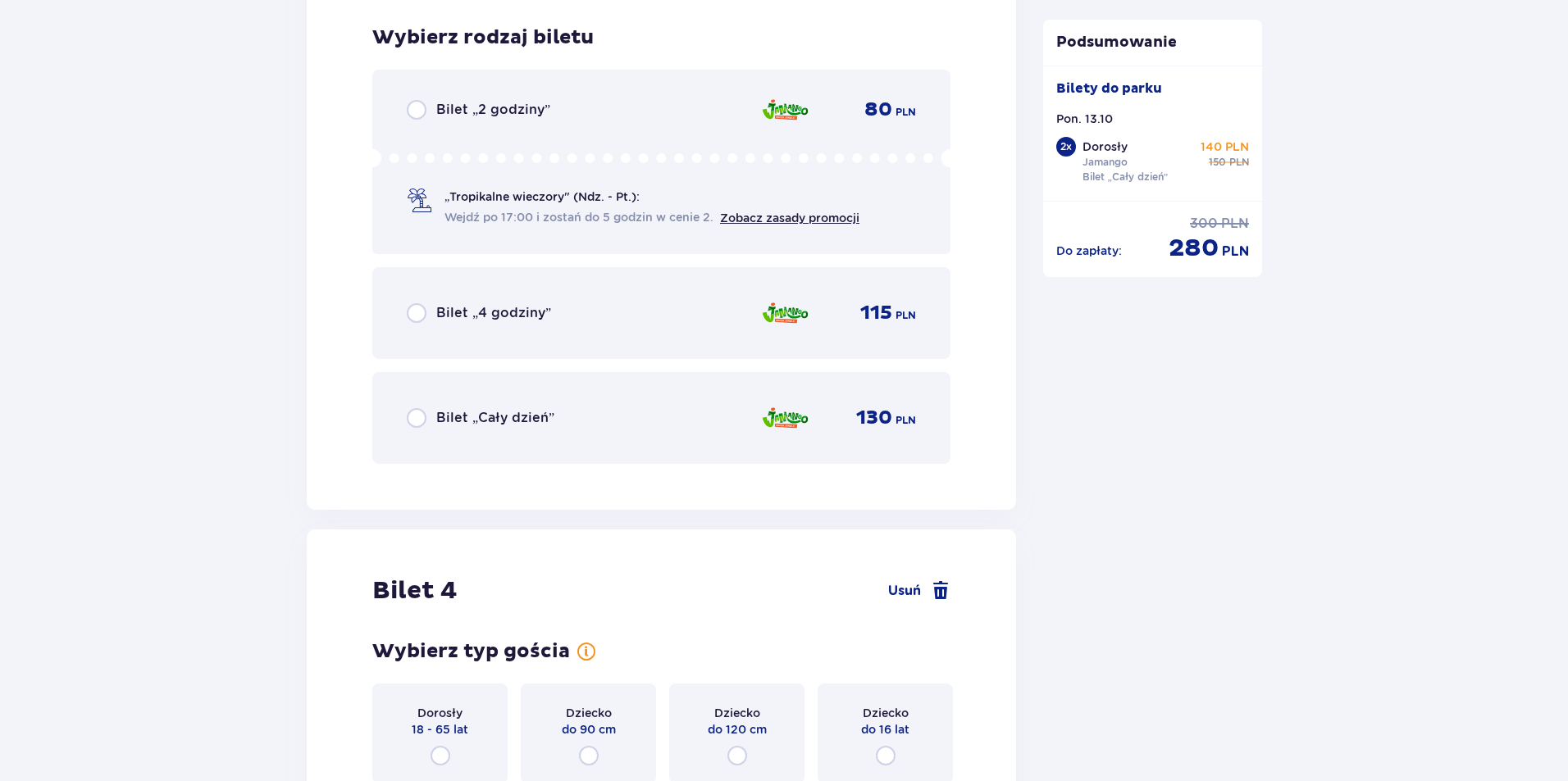
scroll to position [3994, 0]
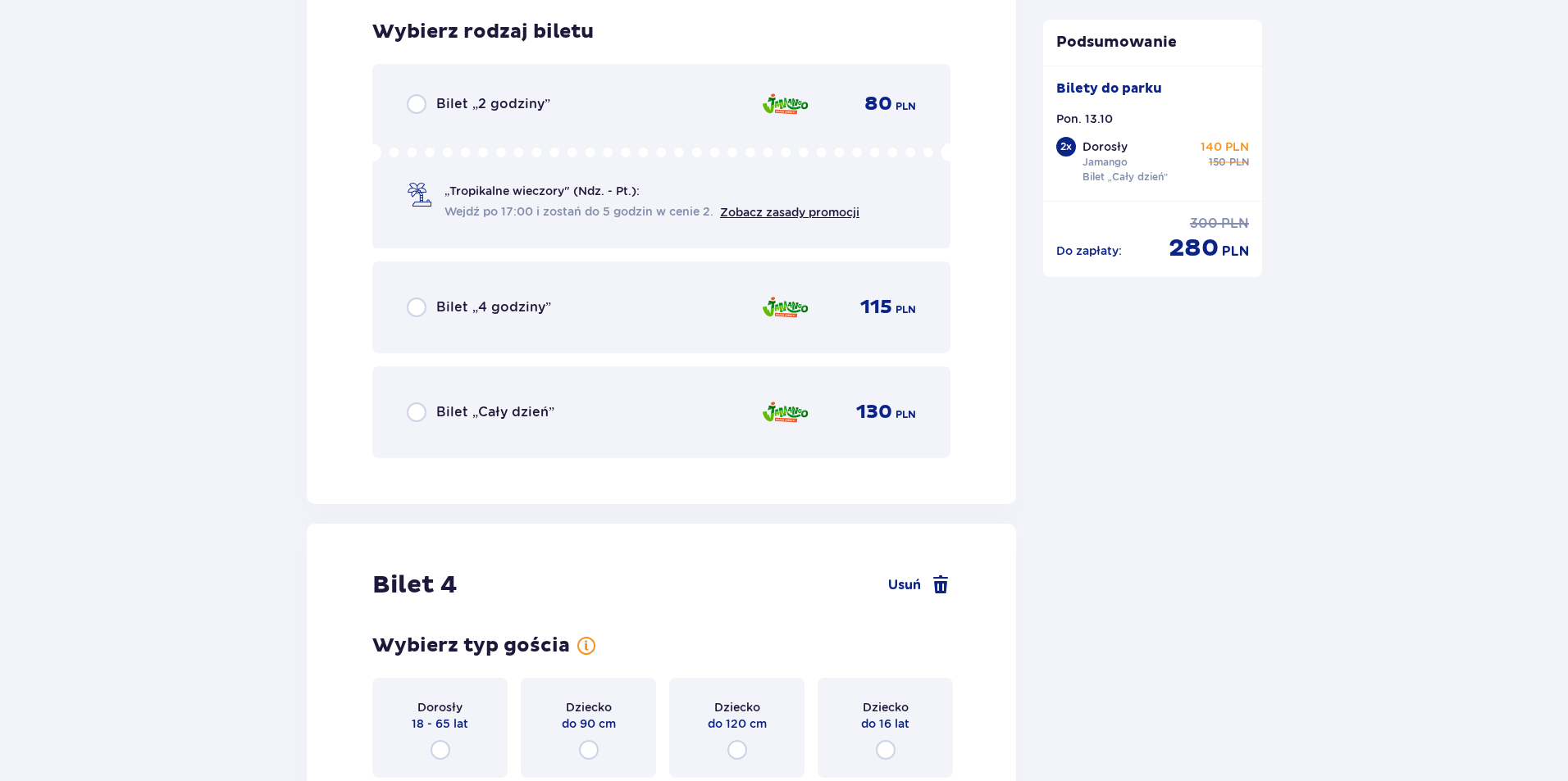
click at [856, 428] on div "130 PLN" at bounding box center [838, 412] width 155 height 35
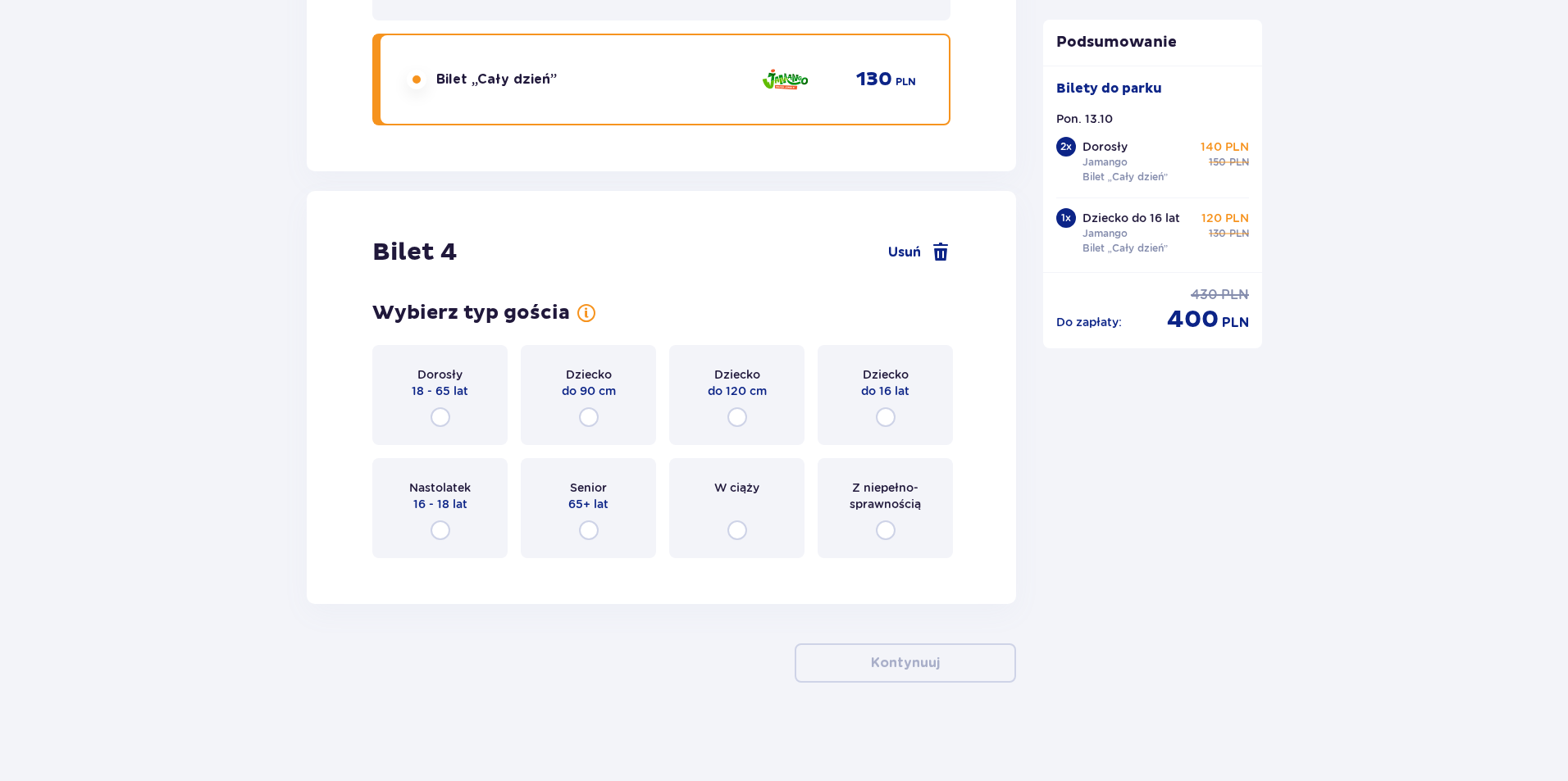
click at [909, 372] on div "Dziecko do 16 lat" at bounding box center [885, 383] width 48 height 33
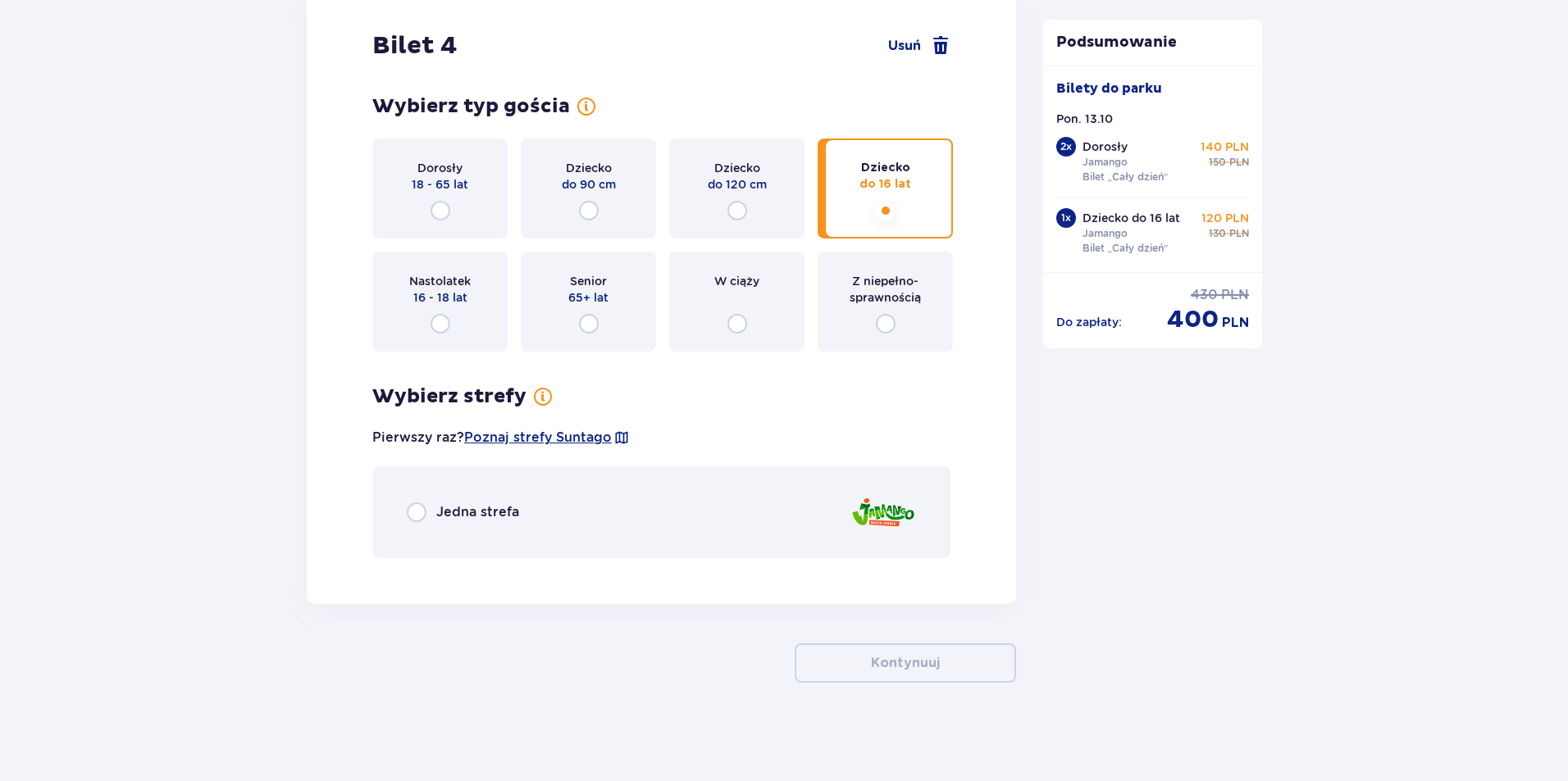
click at [443, 490] on div "Jedna strefa" at bounding box center [661, 512] width 578 height 92
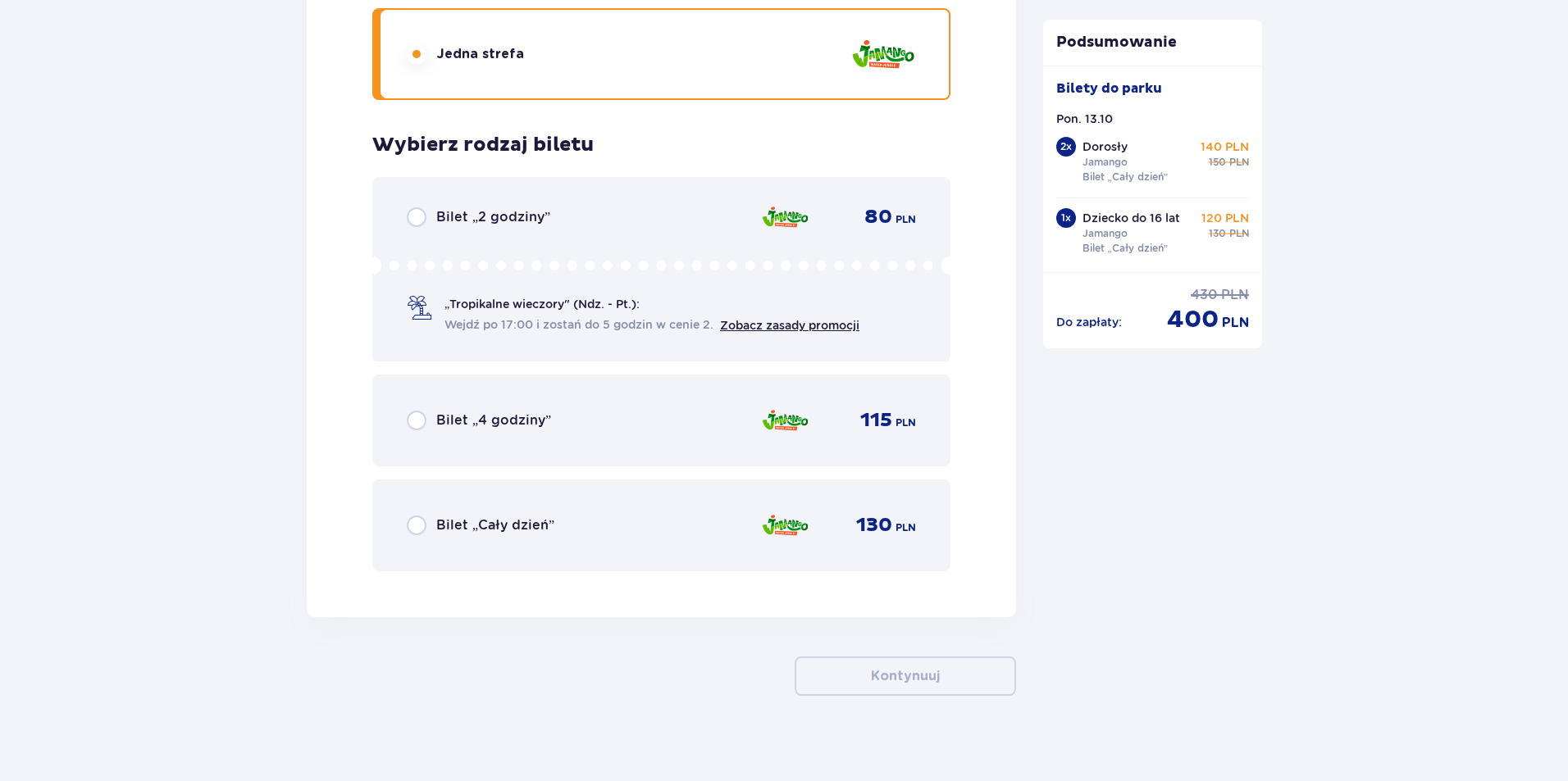
scroll to position [5005, 0]
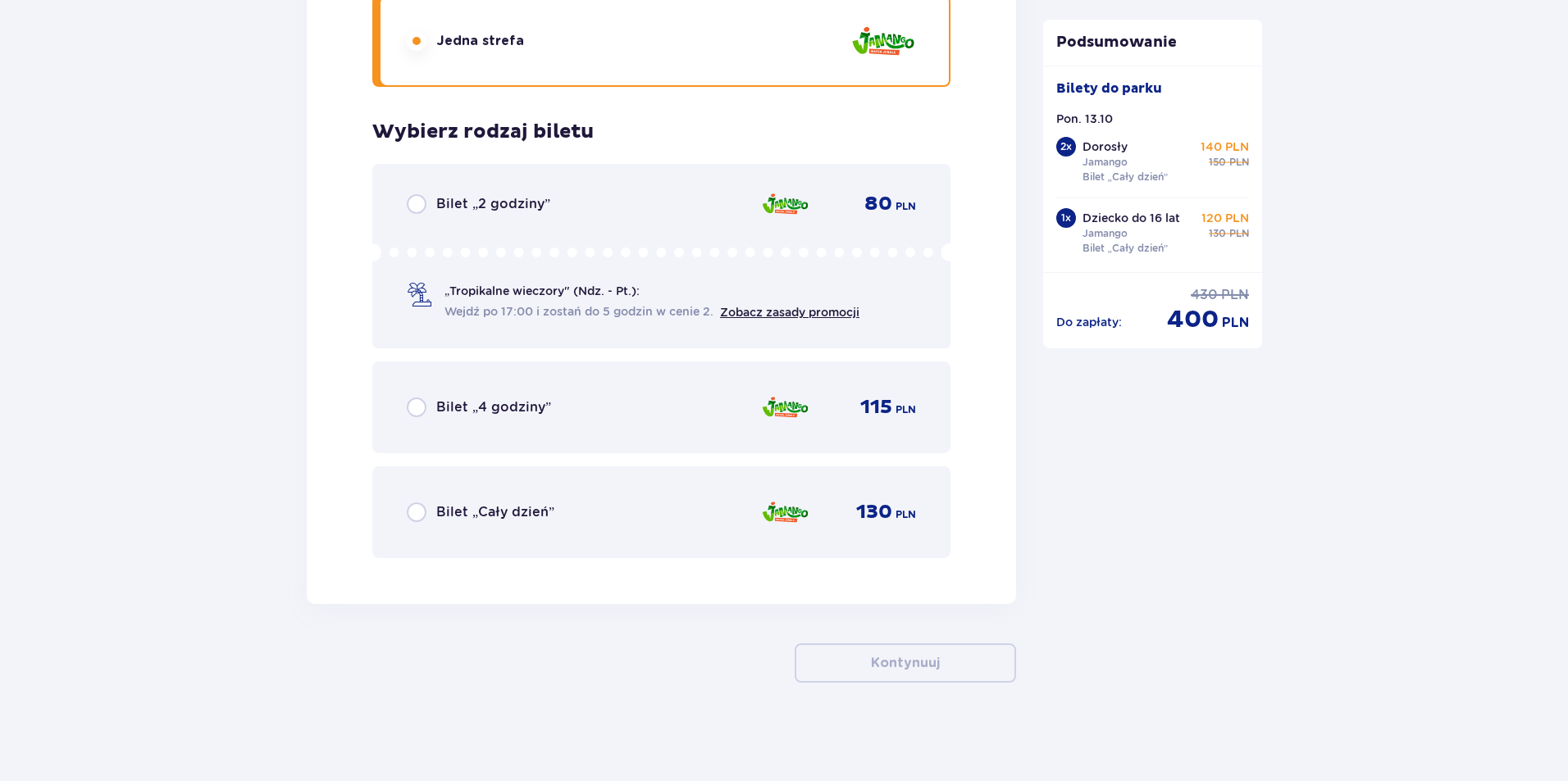
click at [750, 537] on div "Bilet „Cały dzień” 130 PLN" at bounding box center [661, 512] width 578 height 92
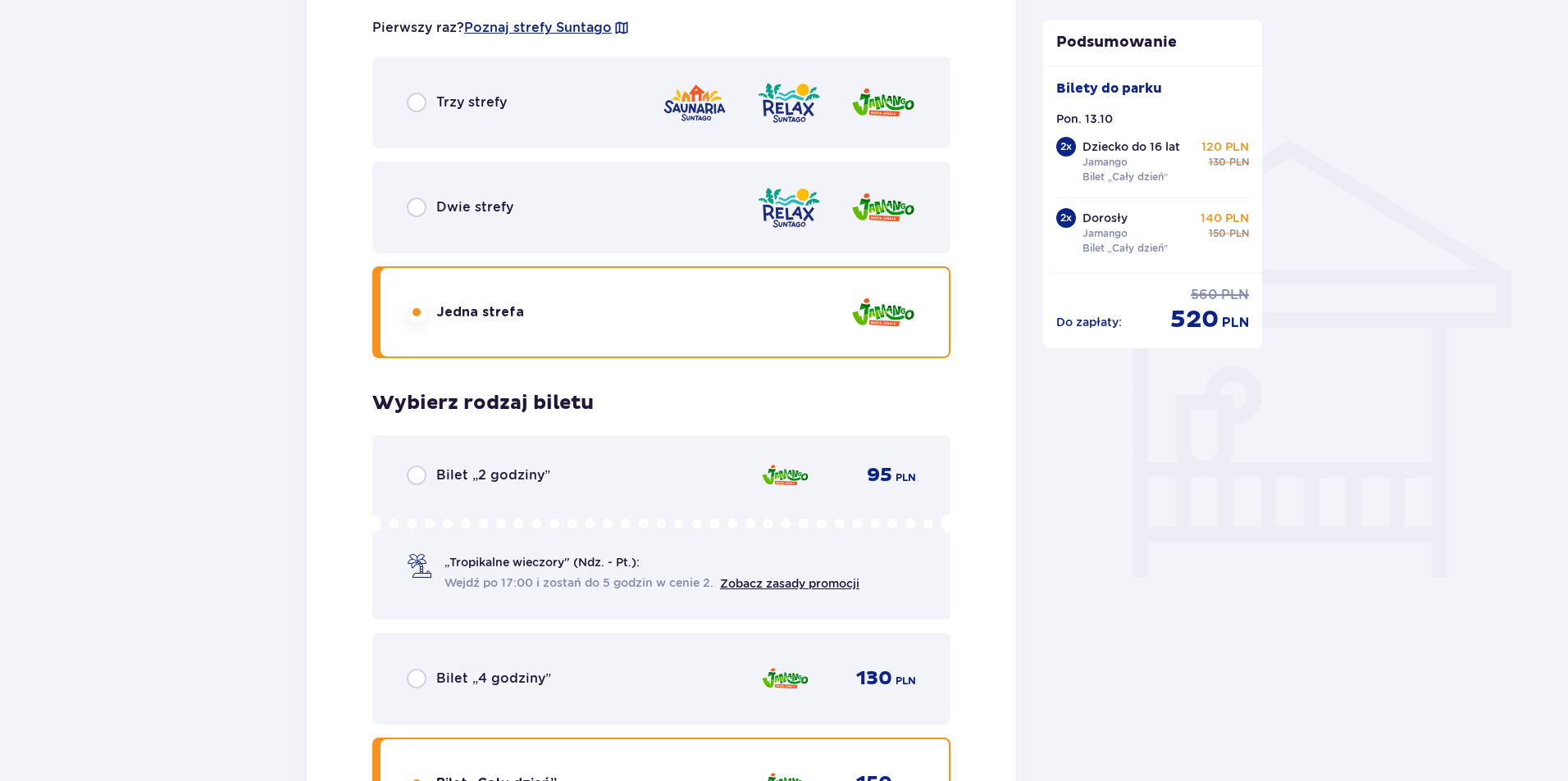
scroll to position [1073, 0]
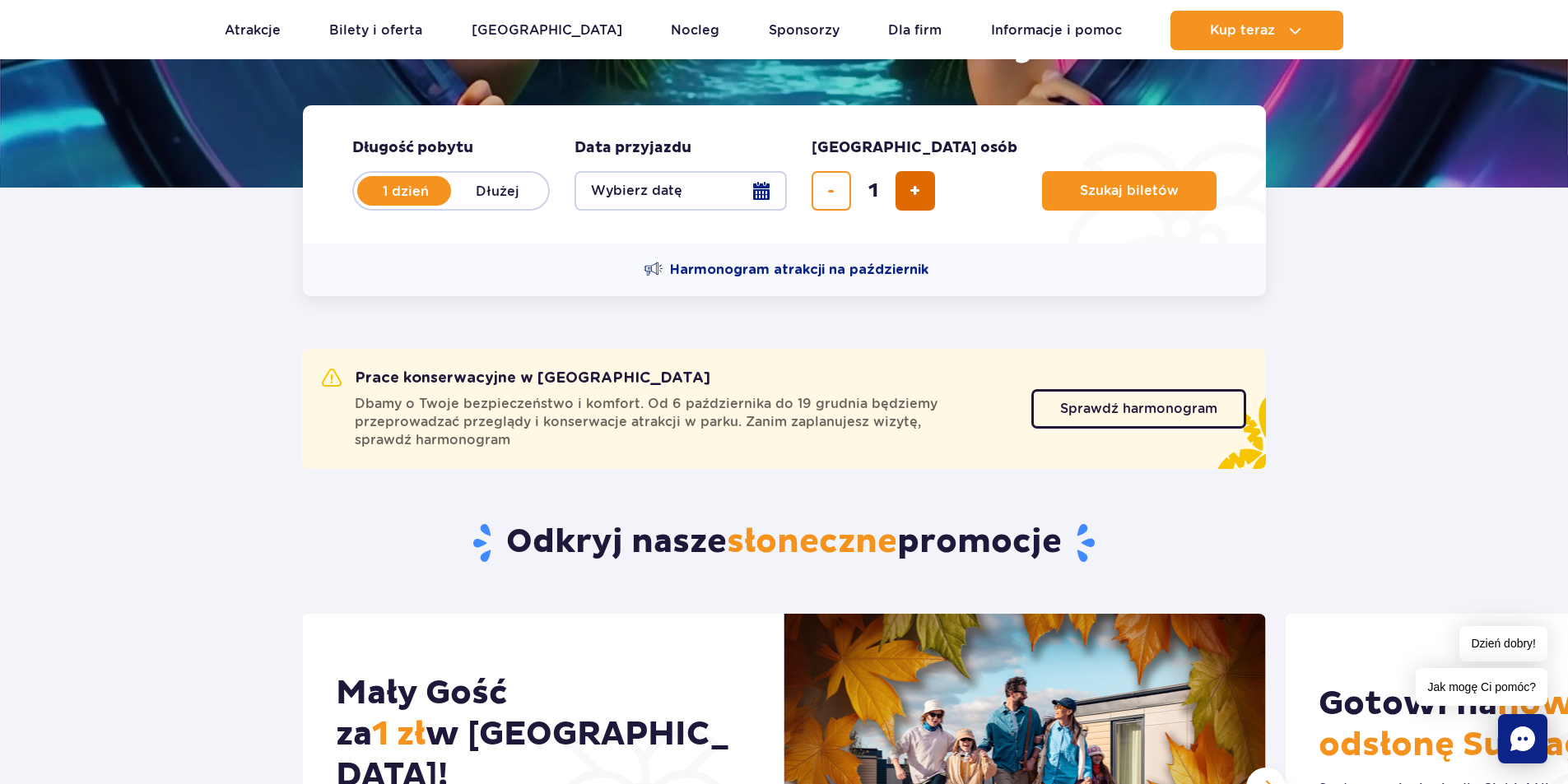
click at [908, 174] on button "dodaj bilet" at bounding box center [916, 191] width 40 height 40
type input "4"
click at [1058, 182] on button "Szukaj biletów" at bounding box center [1129, 191] width 174 height 40
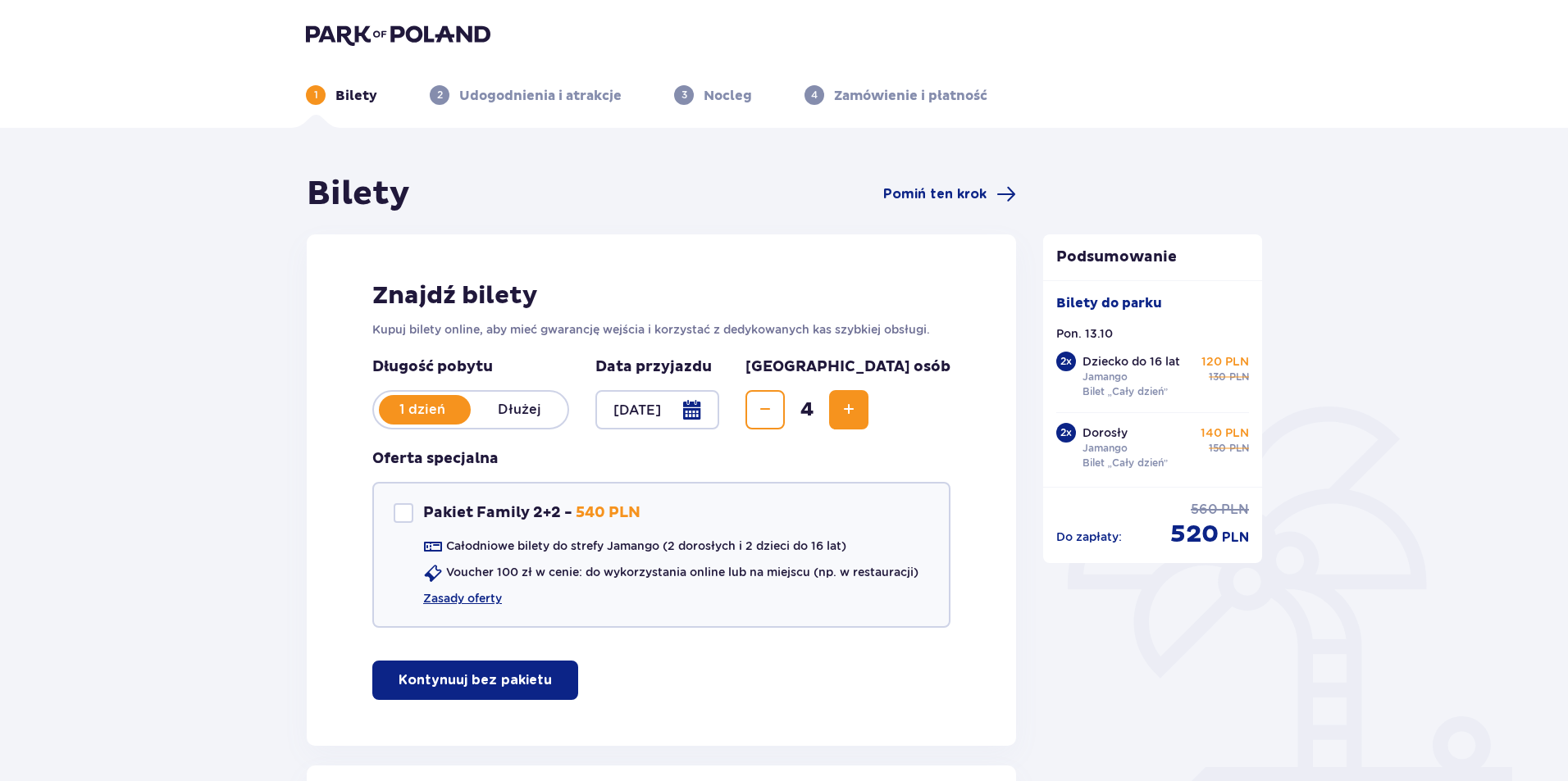
click at [652, 429] on div "Długość pobytu 1 dzień Dłużej Pobyt powyżej 1 dnia Data przyjazdu 13.10.25 Licz…" at bounding box center [661, 392] width 578 height 72
click at [408, 513] on div "Pakiet Family 2+2" at bounding box center [403, 513] width 20 height 20
checkbox input "true"
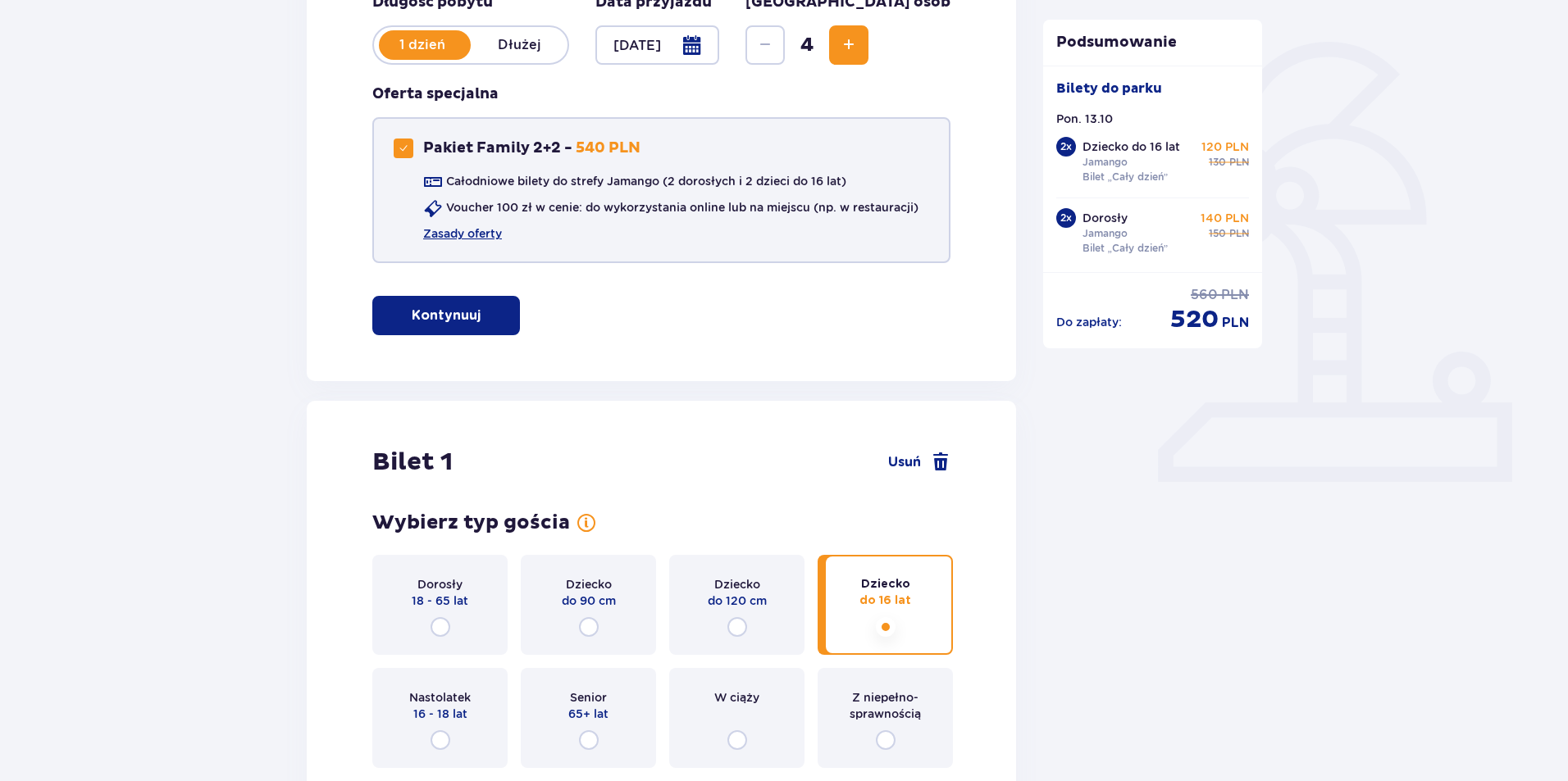
scroll to position [410, 0]
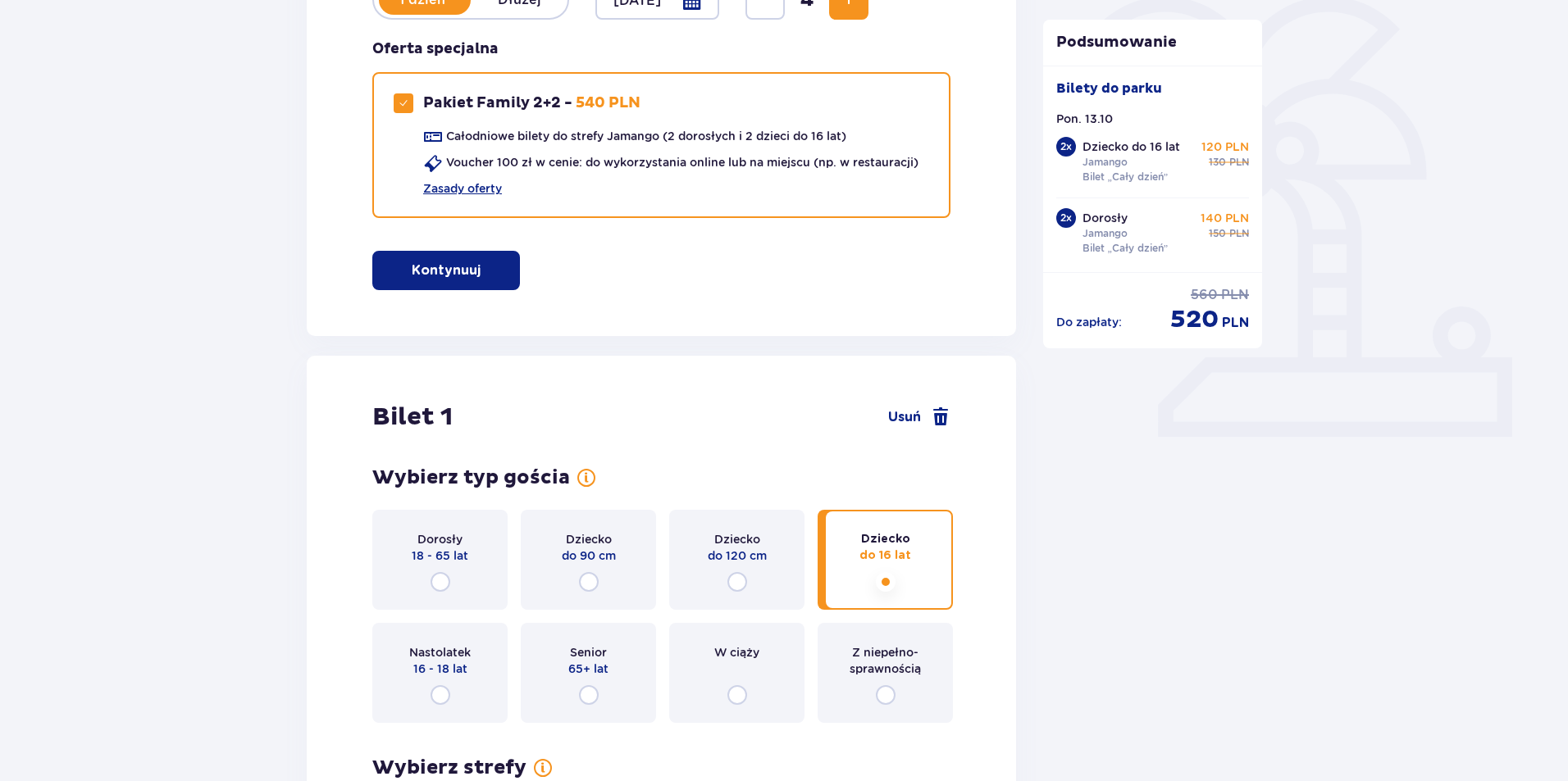
click at [452, 284] on button "Kontynuuj" at bounding box center [446, 270] width 148 height 39
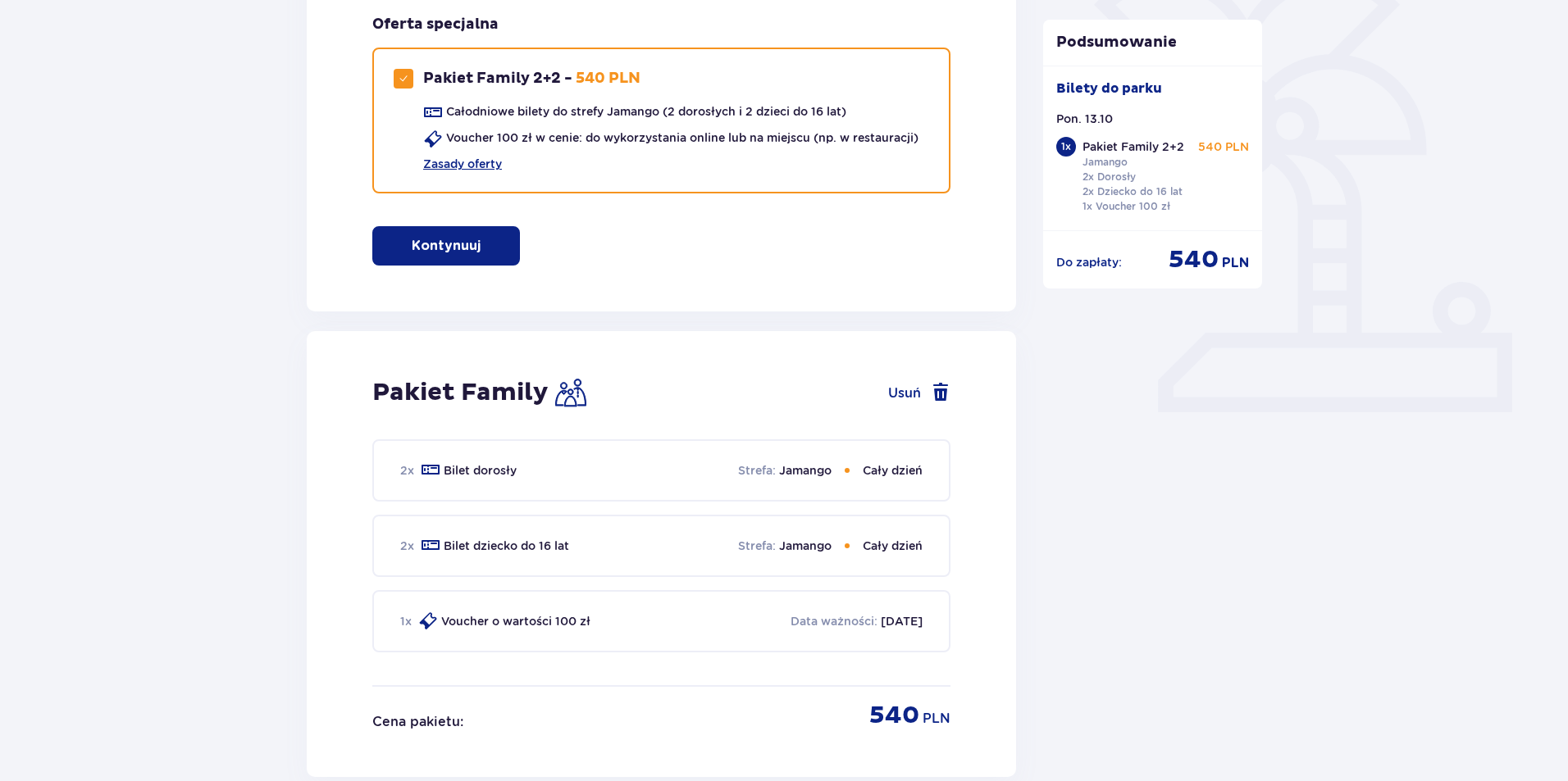
scroll to position [418, 0]
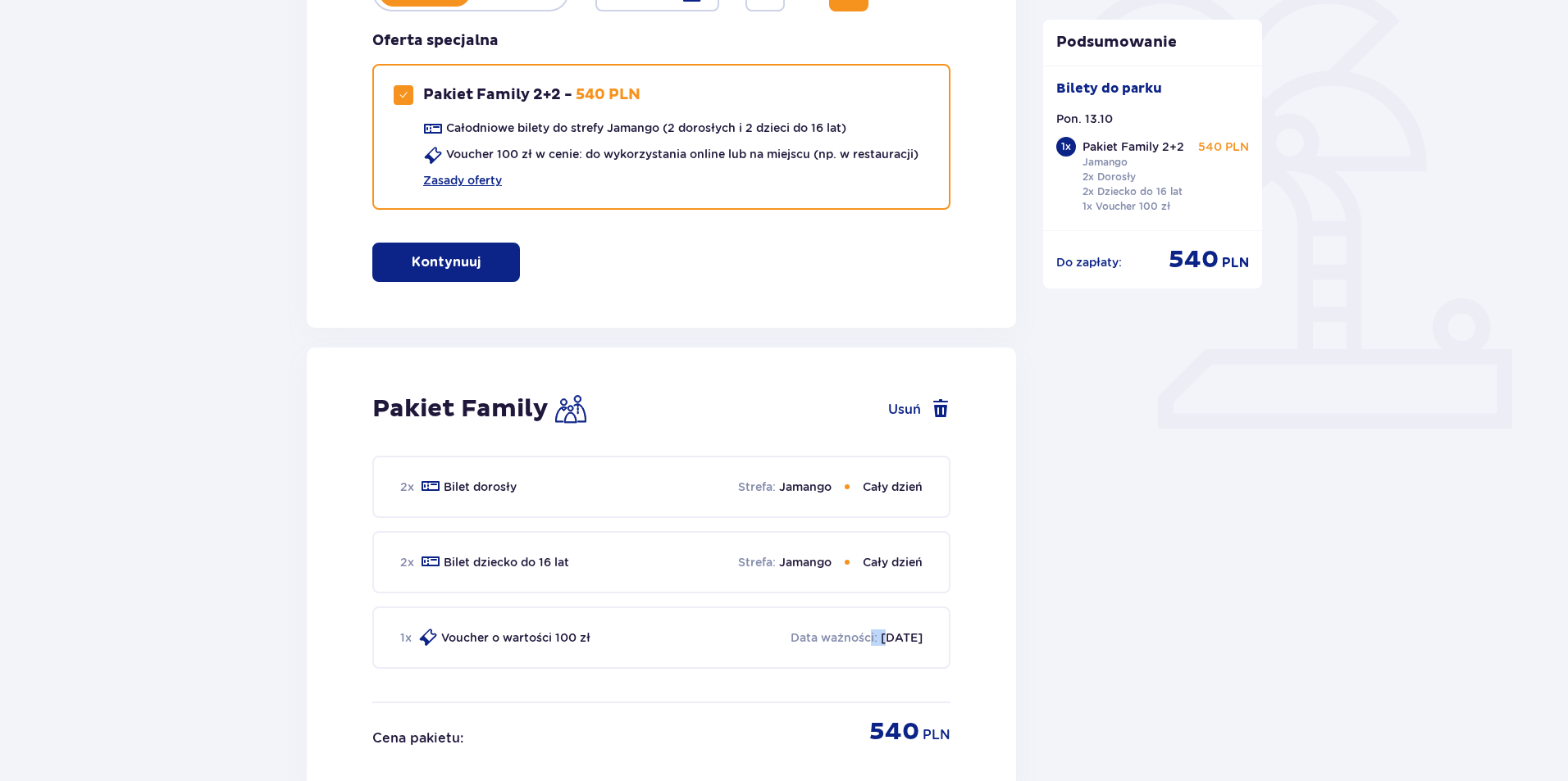
drag, startPoint x: 860, startPoint y: 622, endPoint x: 848, endPoint y: 644, distance: 25.1
click at [848, 644] on div "2 x Bilet dorosły Strefa : Jamango Cały dzień 2 x Bilet dziecko do 16 lat Stref…" at bounding box center [661, 578] width 578 height 246
click at [848, 644] on p "Data ważności :" at bounding box center [833, 637] width 87 height 17
drag, startPoint x: 520, startPoint y: 638, endPoint x: 988, endPoint y: 661, distance: 468.6
click at [982, 661] on div "Pakiet Family Usuń 2 x Bilet dorosły Strefa : Jamango Cały dzień 2 x Bilet dzie…" at bounding box center [661, 570] width 709 height 446
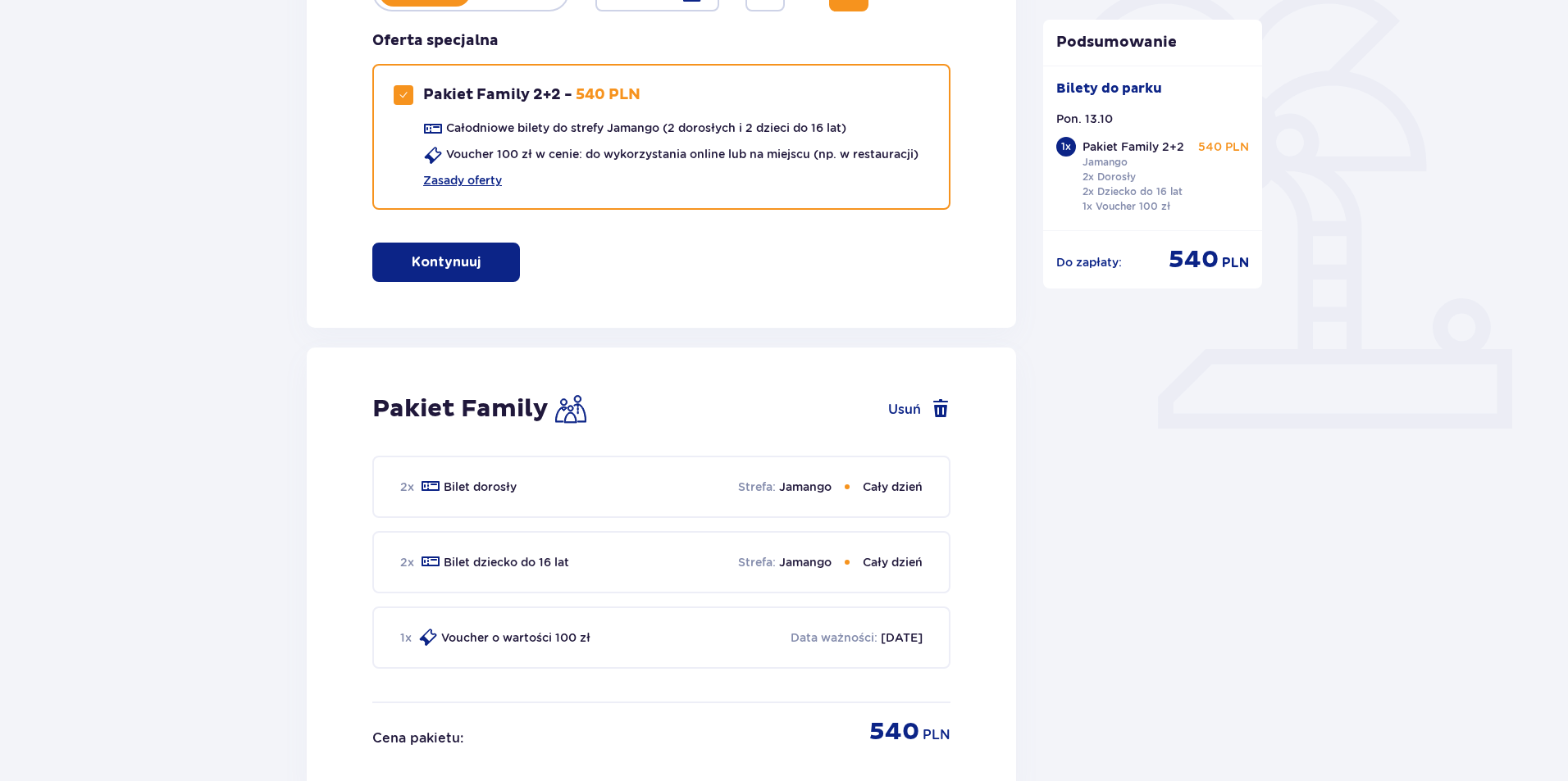
click at [991, 662] on div "Pakiet Family Usuń 2 x Bilet dorosły Strefa : Jamango Cały dzień 2 x Bilet dzie…" at bounding box center [661, 570] width 709 height 446
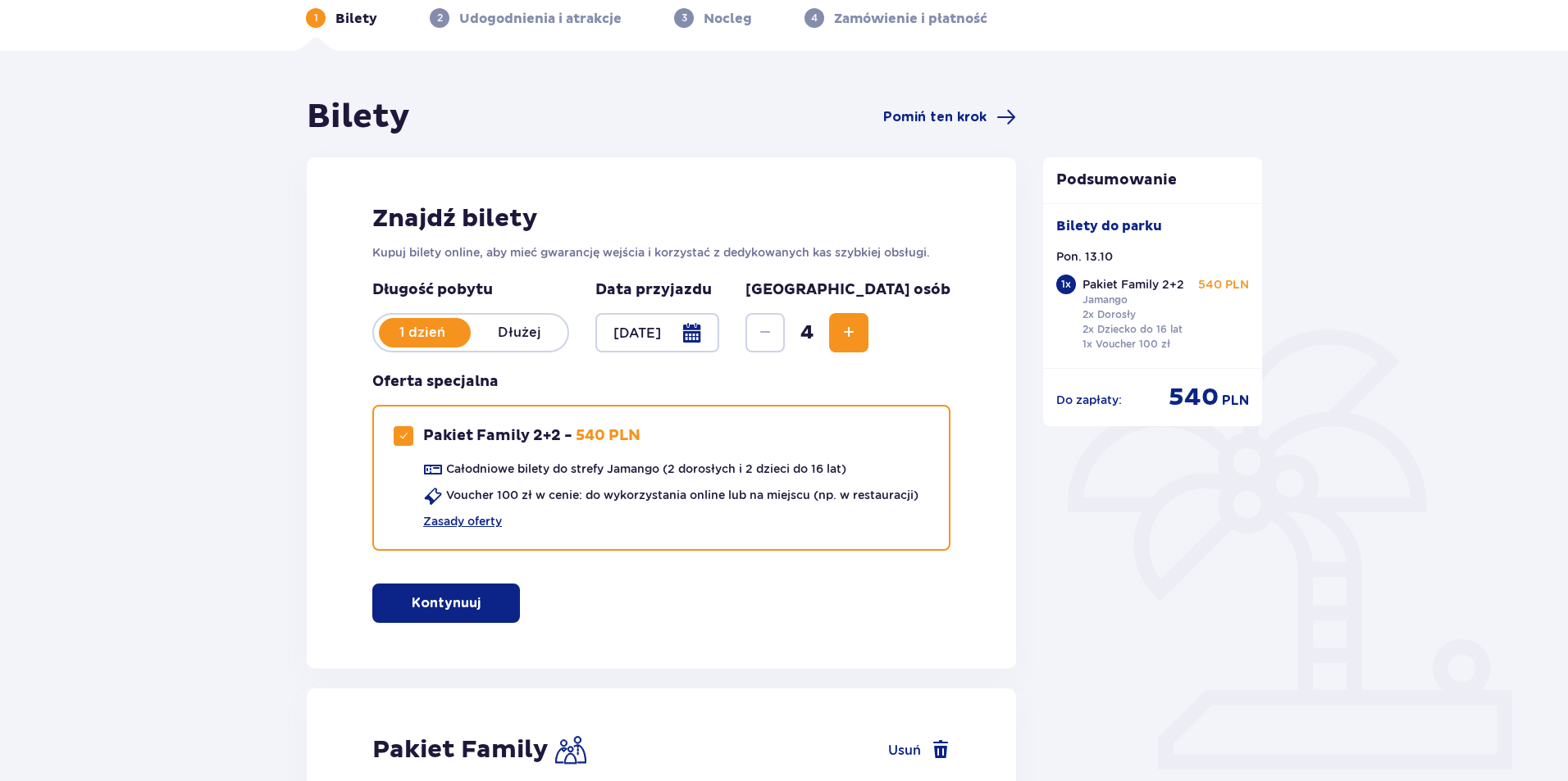
scroll to position [738, 0]
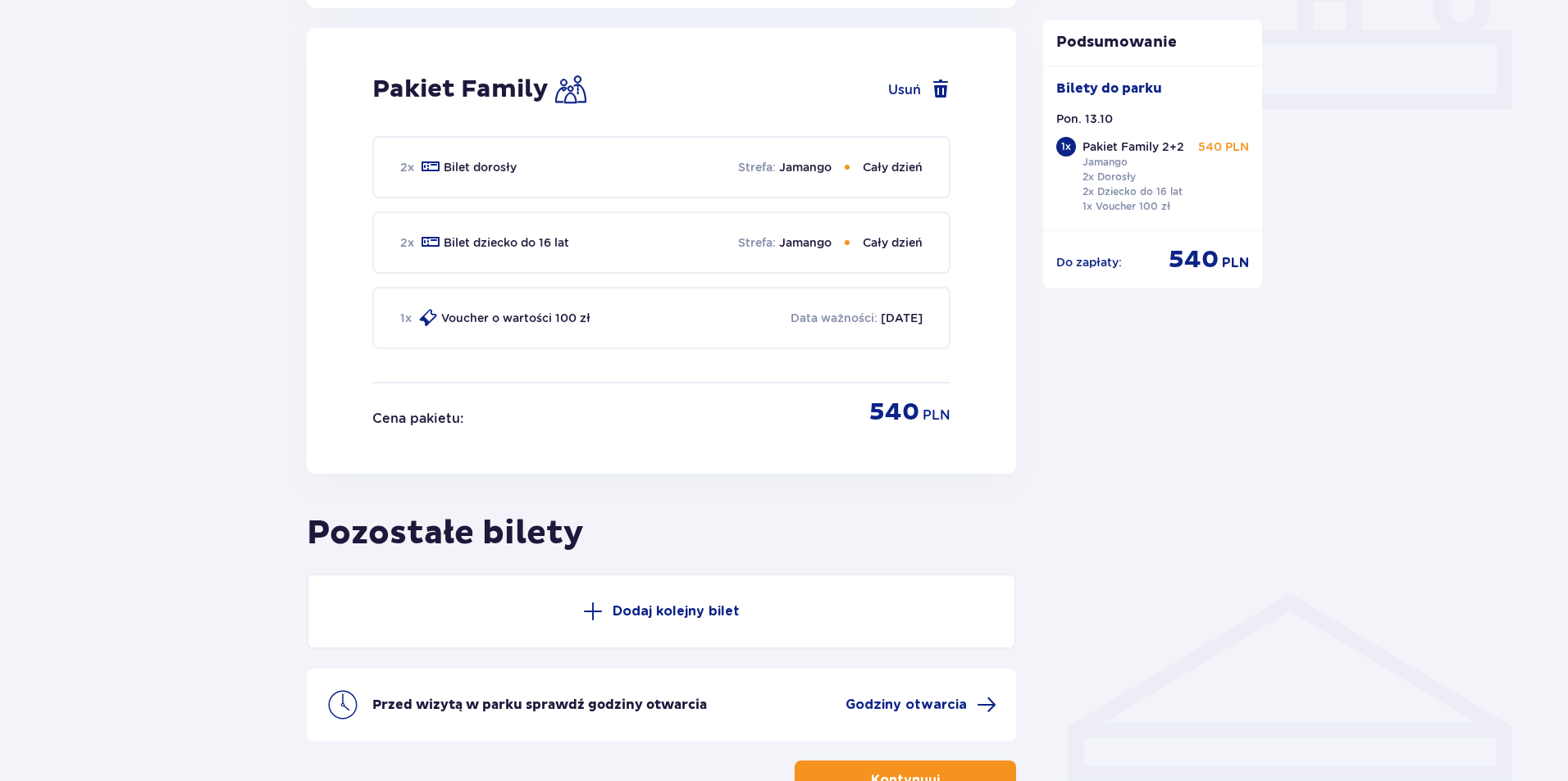
click at [881, 322] on p "06.10.2026" at bounding box center [901, 318] width 41 height 17
drag, startPoint x: 857, startPoint y: 301, endPoint x: 921, endPoint y: 288, distance: 65.3
click at [921, 288] on div "1 x Voucher o wartości 100 zł Data ważności : 06.10.2026" at bounding box center [661, 318] width 578 height 62
click at [897, 318] on p "06.10.2026" at bounding box center [901, 318] width 41 height 17
click at [886, 178] on div "2 x Bilet dorosły Strefa : Jamango Cały dzień" at bounding box center [661, 167] width 578 height 62
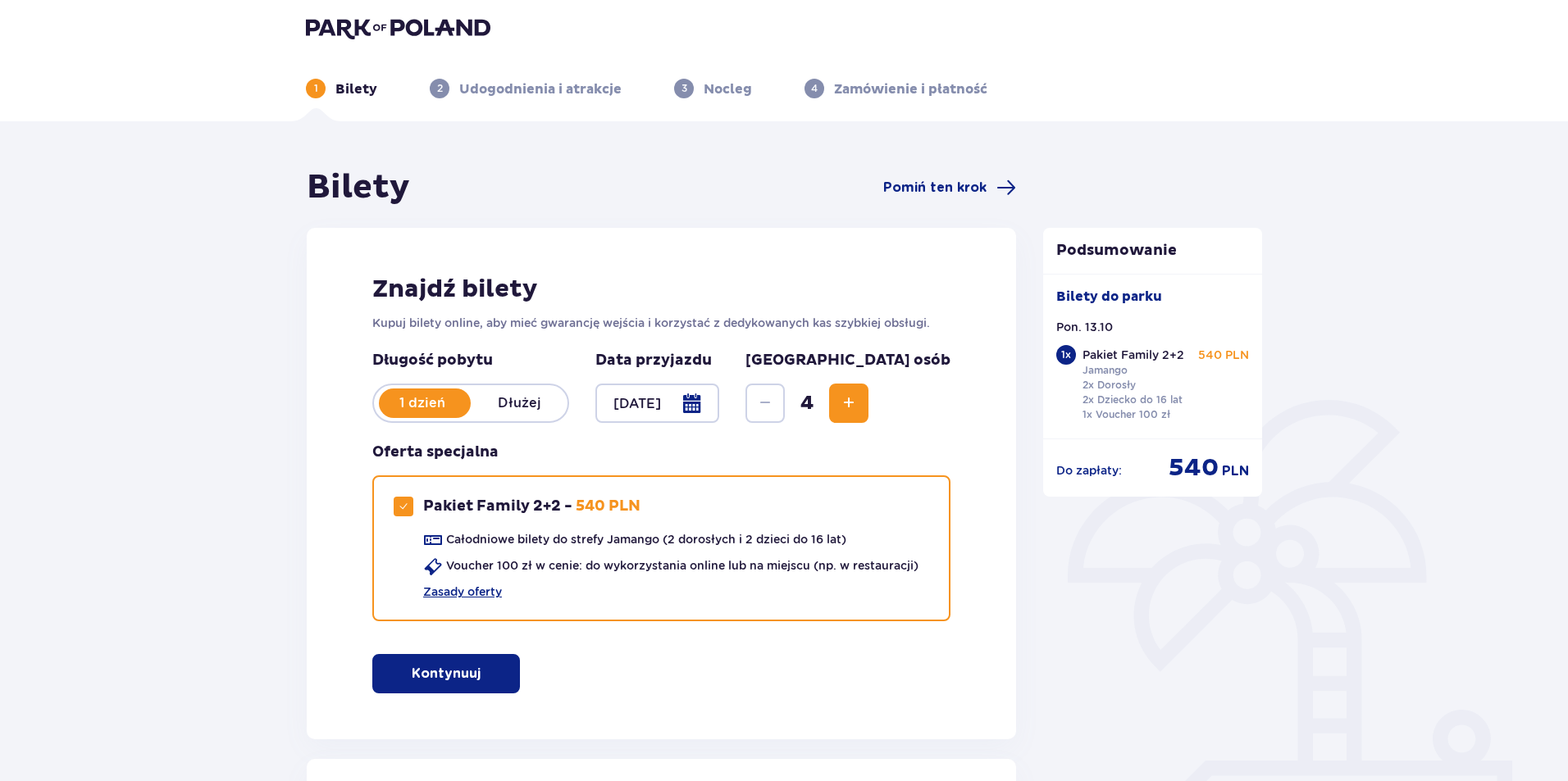
scroll to position [0, 0]
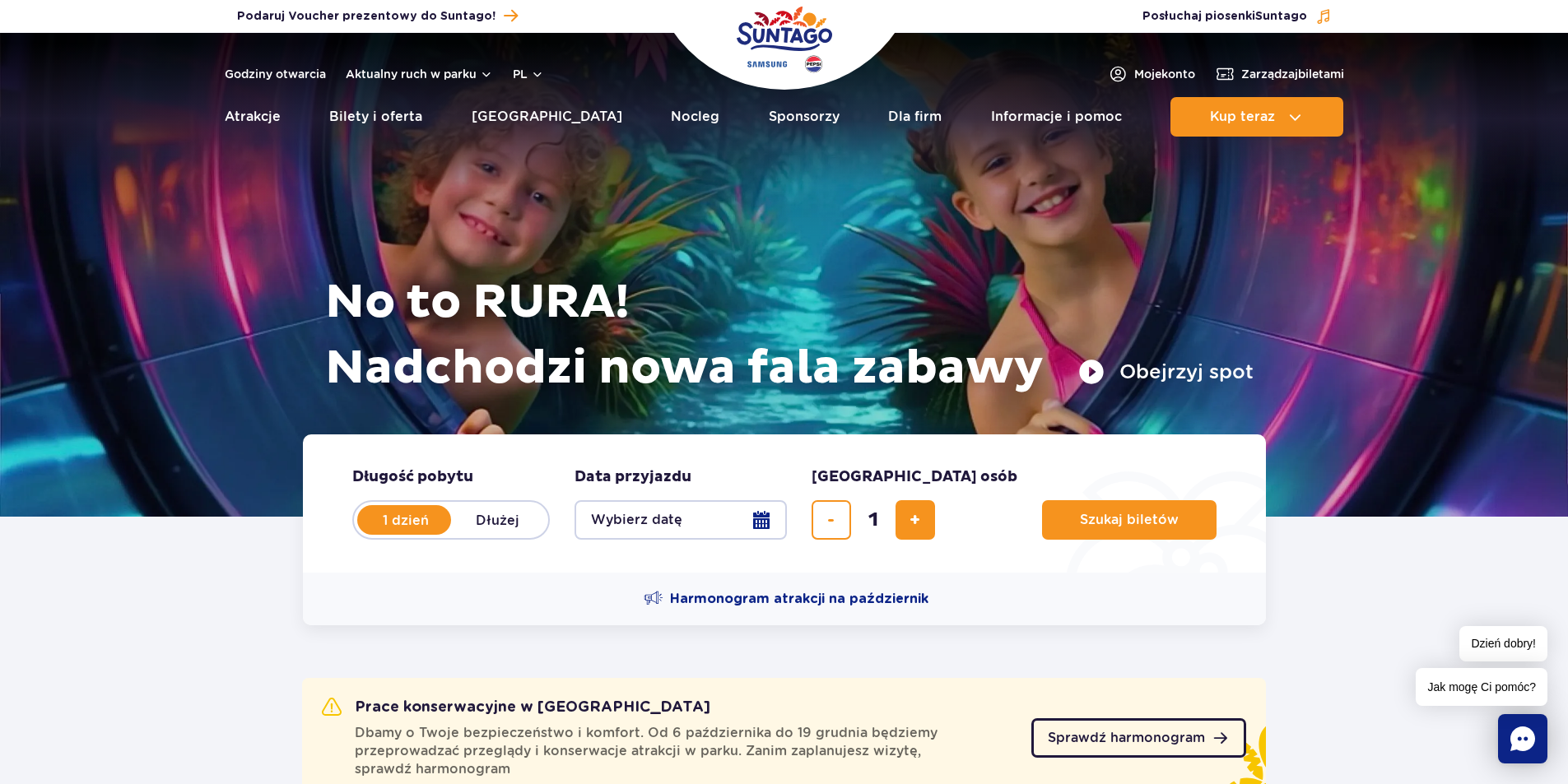
click at [1175, 739] on span "Sprawdź harmonogram" at bounding box center [1126, 737] width 157 height 13
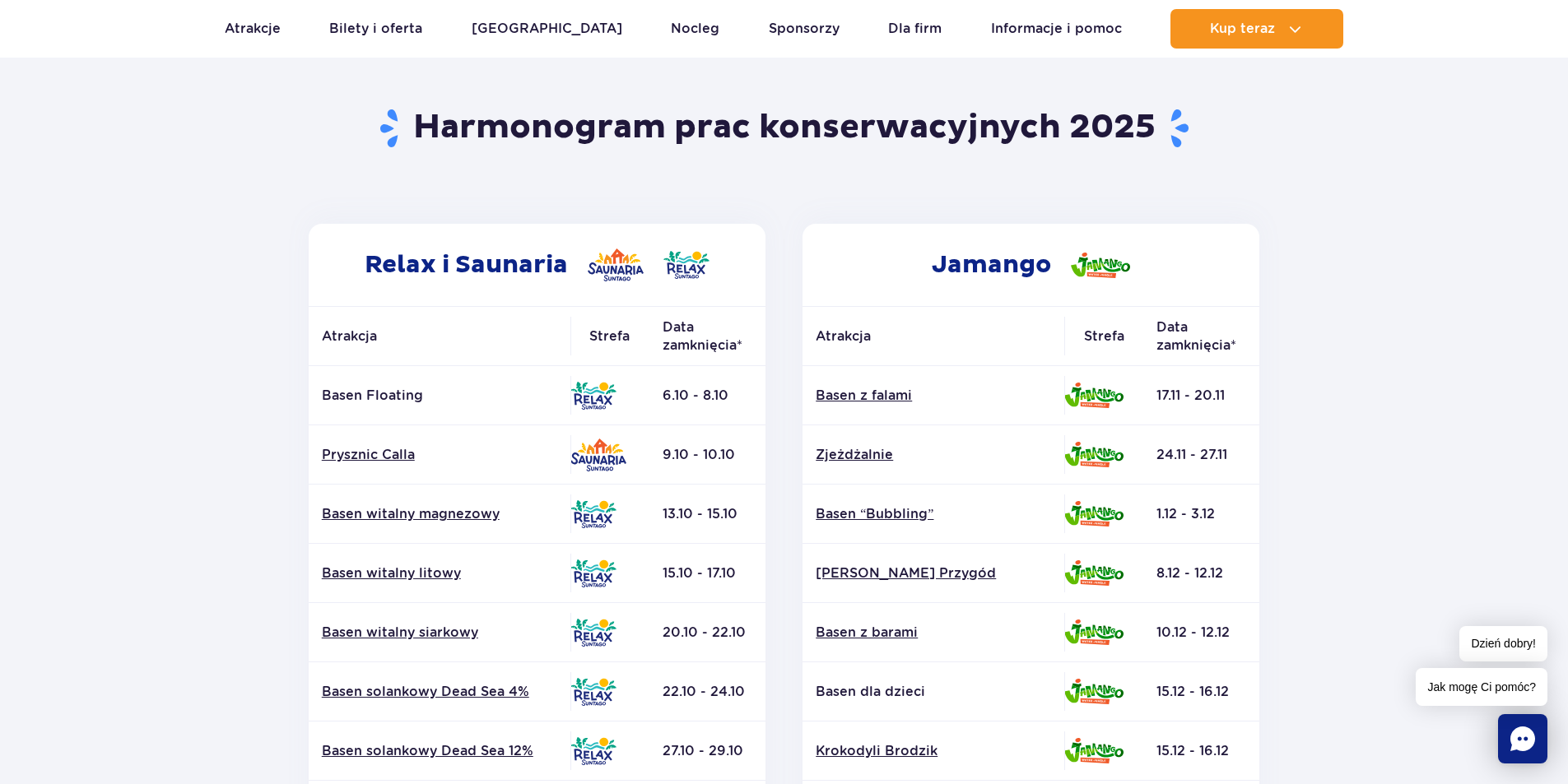
scroll to position [164, 0]
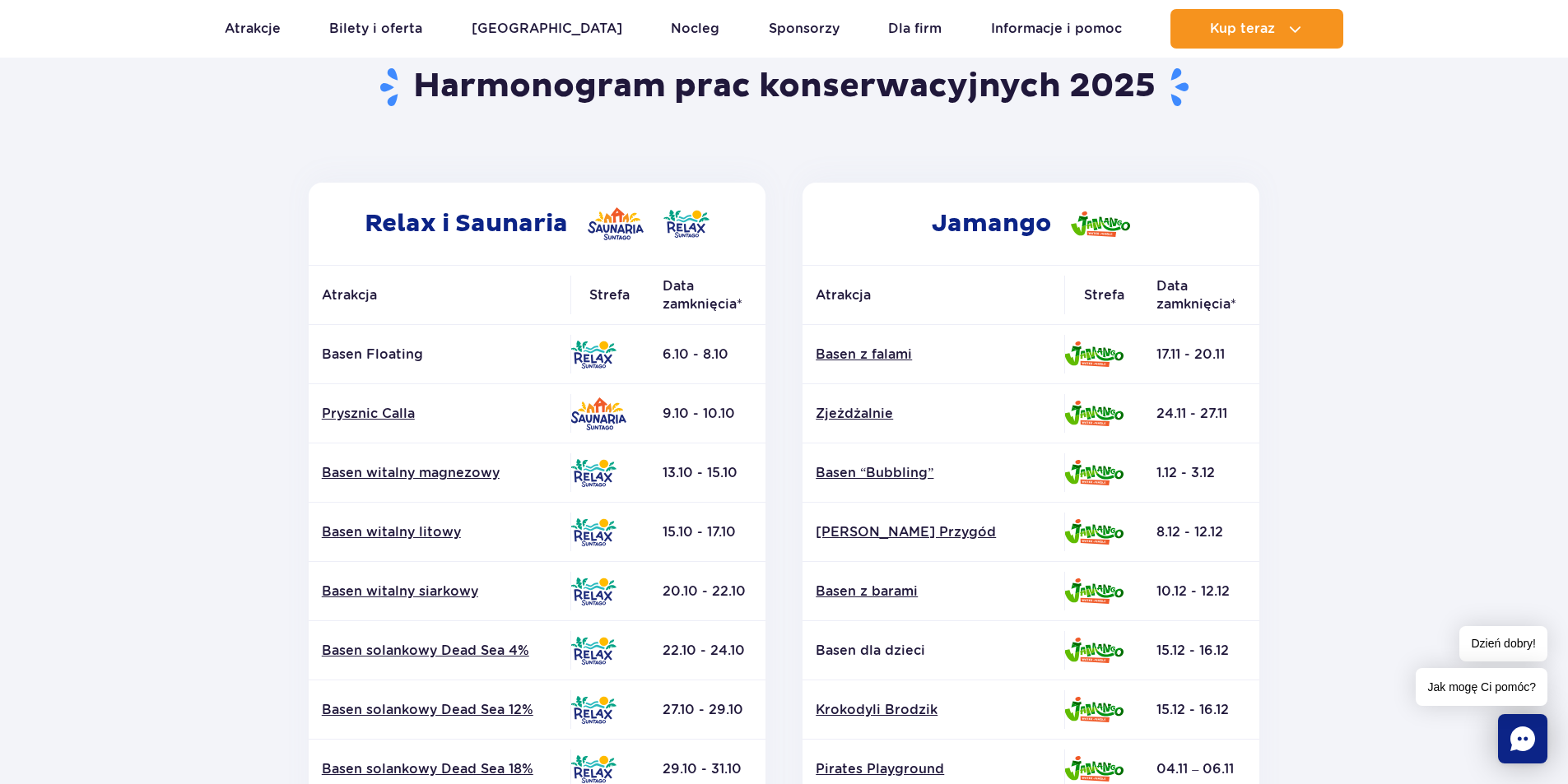
drag, startPoint x: 721, startPoint y: 344, endPoint x: 693, endPoint y: 677, distance: 334.2
click at [693, 677] on tbody "Basen Floating 6.10 - 8.10" at bounding box center [537, 680] width 456 height 711
click at [702, 486] on td "13.10 - 15.10" at bounding box center [707, 473] width 116 height 59
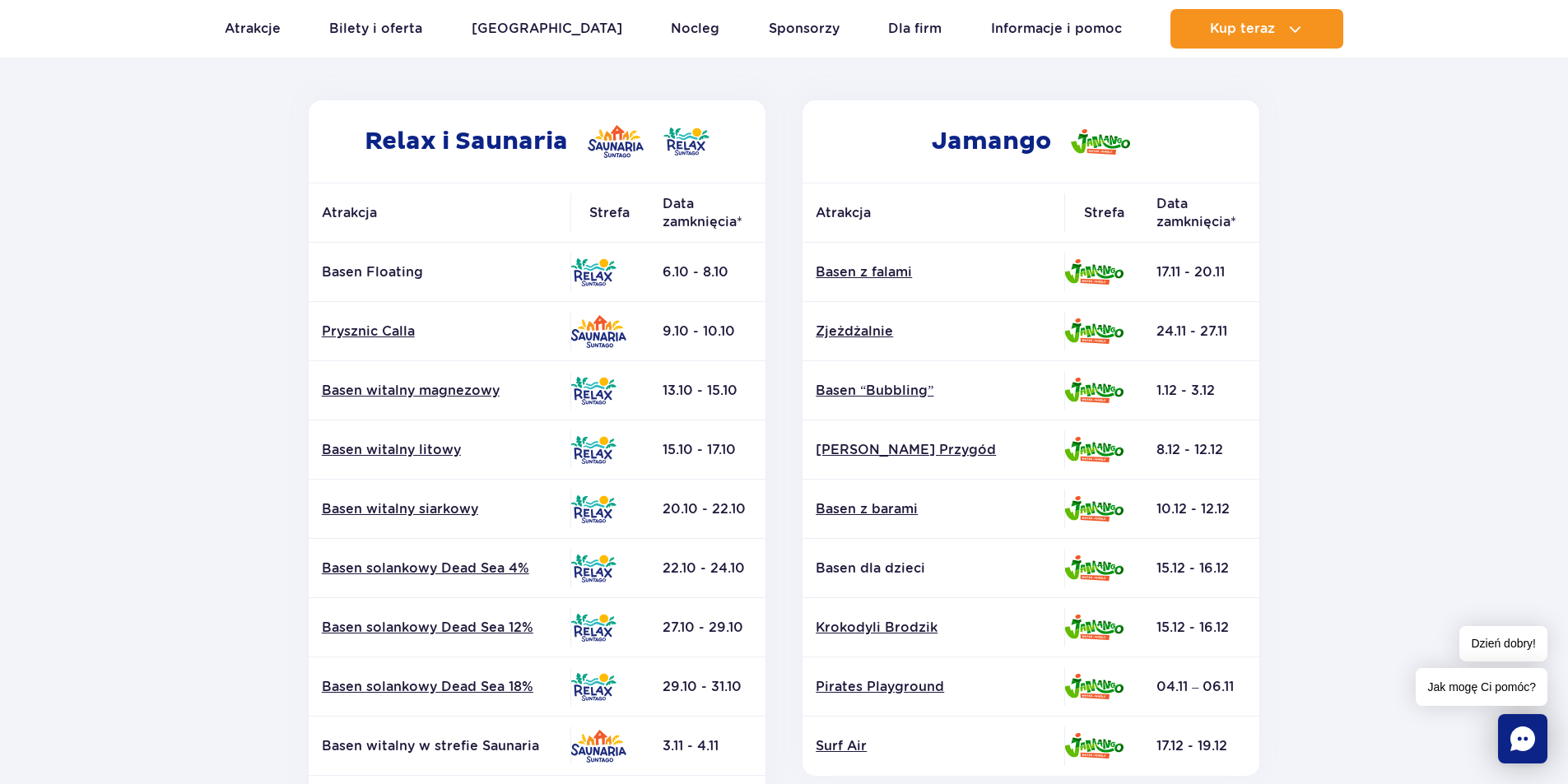
drag, startPoint x: 1164, startPoint y: 271, endPoint x: 1231, endPoint y: 343, distance: 98.4
click at [1231, 343] on tbody "Basen z falami 17.11 - 20.11 Zjeżdżalnie" at bounding box center [1030, 509] width 456 height 534
click at [1219, 295] on td "17.11 - 20.11" at bounding box center [1201, 272] width 116 height 59
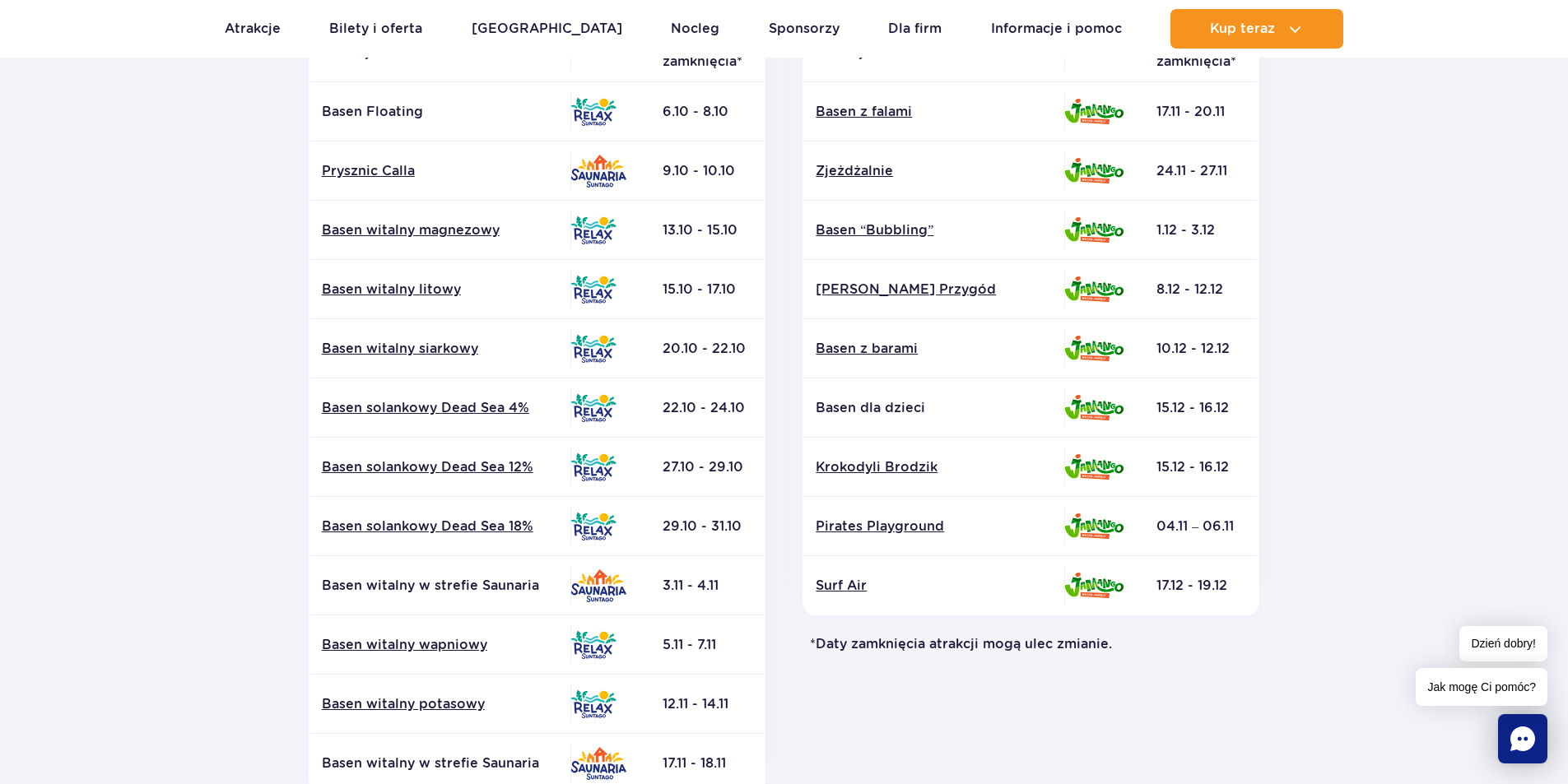
scroll to position [412, 0]
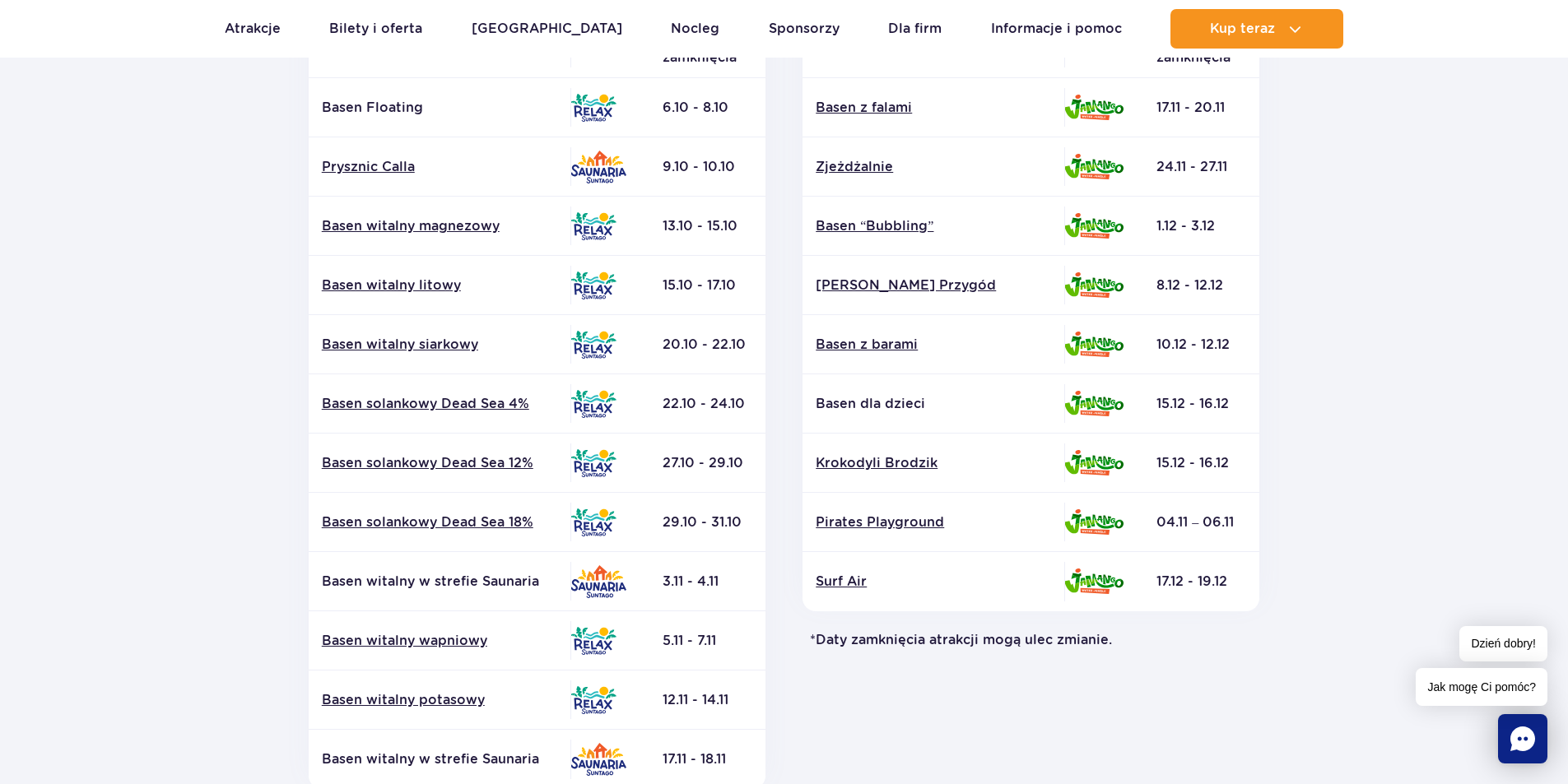
drag, startPoint x: 1240, startPoint y: 604, endPoint x: 1184, endPoint y: 544, distance: 82.1
click at [1198, 558] on td "17.12 - 19.12" at bounding box center [1201, 582] width 116 height 59
drag, startPoint x: 1184, startPoint y: 544, endPoint x: 1179, endPoint y: 327, distance: 217.1
click at [1179, 327] on tbody "Basen z falami 17.11 - 20.11 Zjeżdżalnie" at bounding box center [1030, 344] width 456 height 534
drag, startPoint x: 911, startPoint y: 639, endPoint x: 1239, endPoint y: 670, distance: 329.5
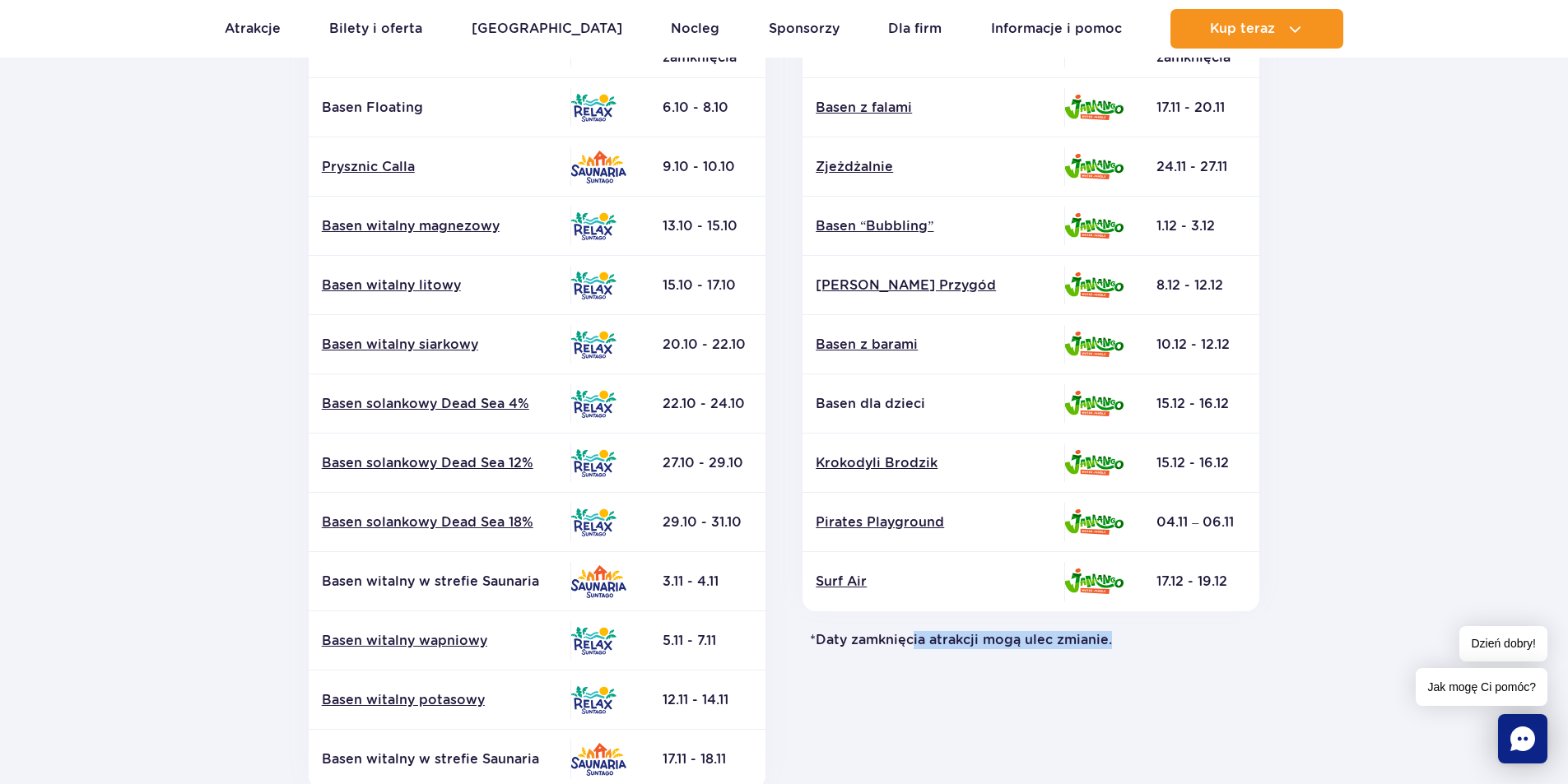
click at [1225, 666] on div "Jamango Atrakcja Strefa Data zamknięcia* Basen z falami Zjeżdżalnie Surf Air" at bounding box center [1031, 381] width 495 height 891
click at [1241, 671] on div "Jamango Atrakcja Strefa Data zamknięcia* Basen z falami Zjeżdżalnie Surf Air" at bounding box center [1031, 381] width 495 height 891
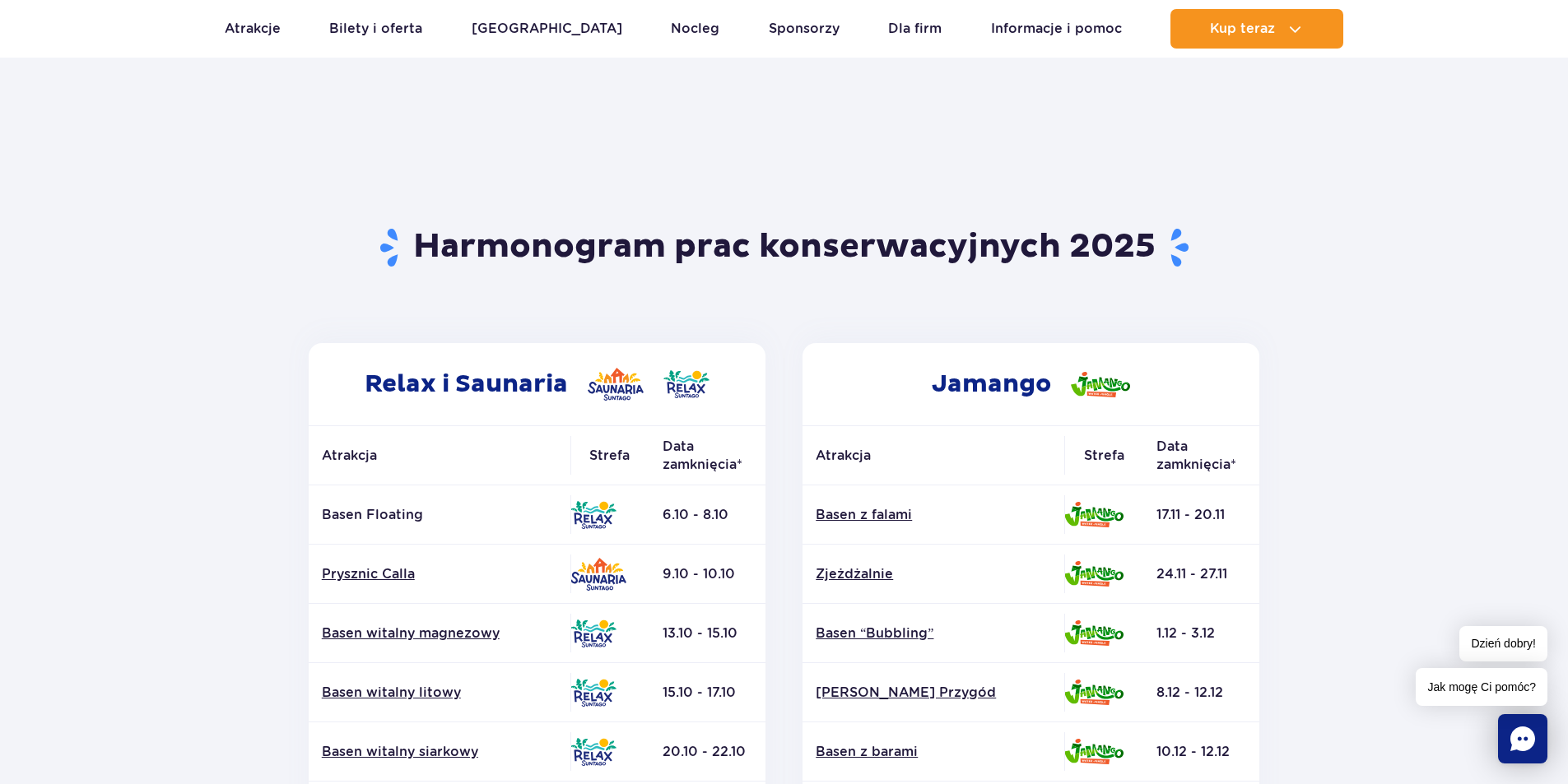
scroll to position [0, 0]
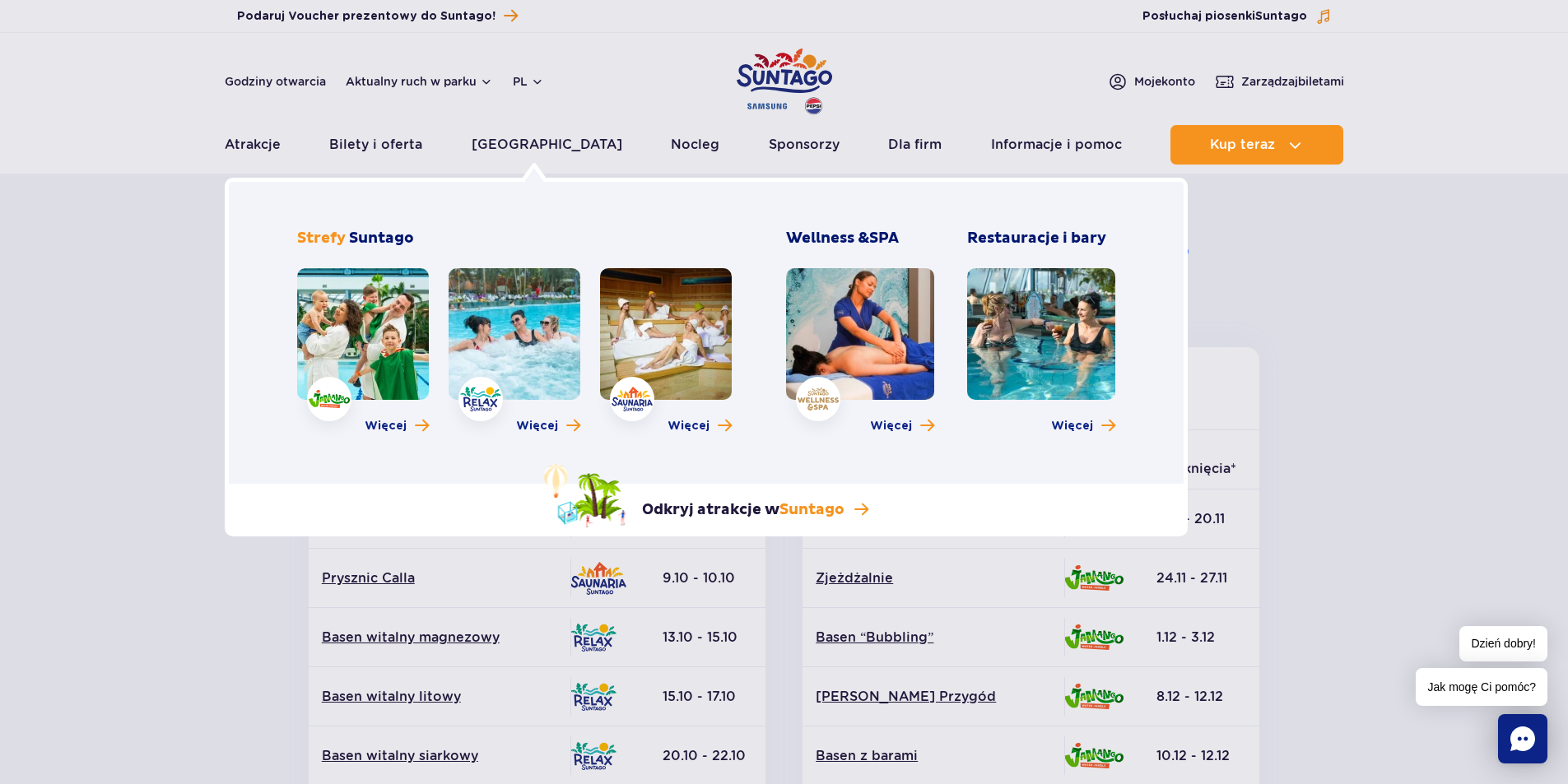
click at [367, 348] on link at bounding box center [362, 334] width 132 height 132
